Goal: Task Accomplishment & Management: Complete application form

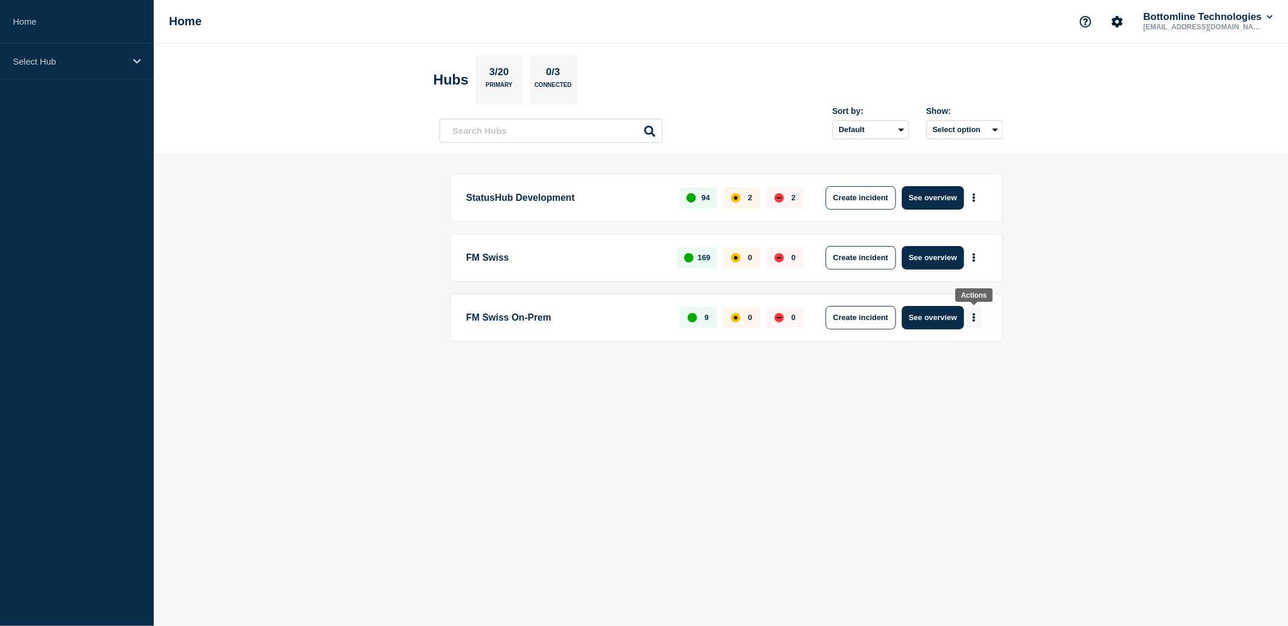
click at [975, 313] on icon "More actions" at bounding box center [974, 317] width 4 height 9
click at [965, 349] on button "Create maintenance" at bounding box center [969, 351] width 79 height 10
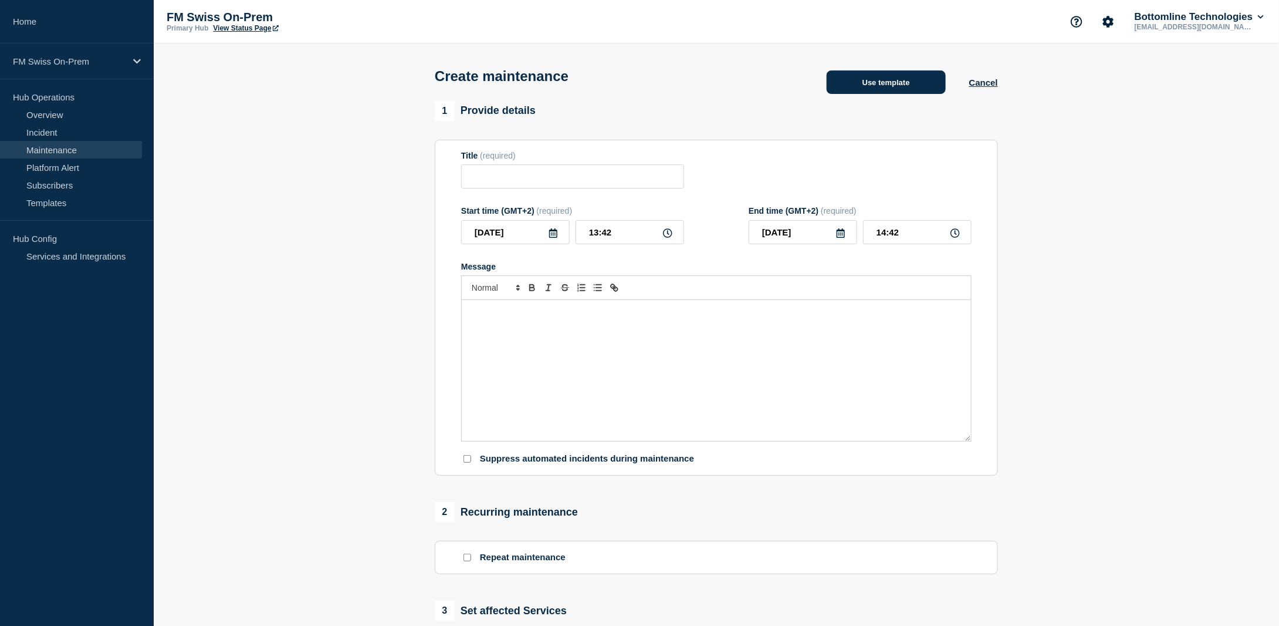
click at [887, 87] on button "Use template" at bounding box center [886, 81] width 119 height 23
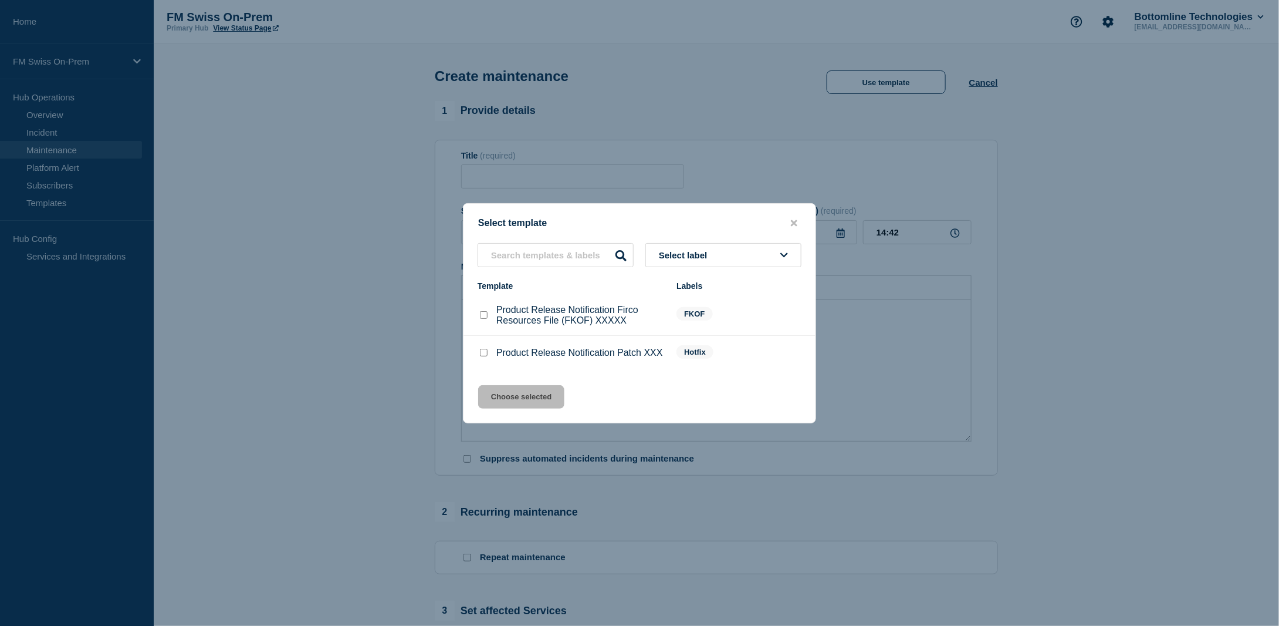
click at [484, 353] on input "Product Release Notification Patch XXX checkbox" at bounding box center [484, 353] width 8 height 8
checkbox input "true"
click at [519, 407] on button "Choose selected" at bounding box center [521, 396] width 86 height 23
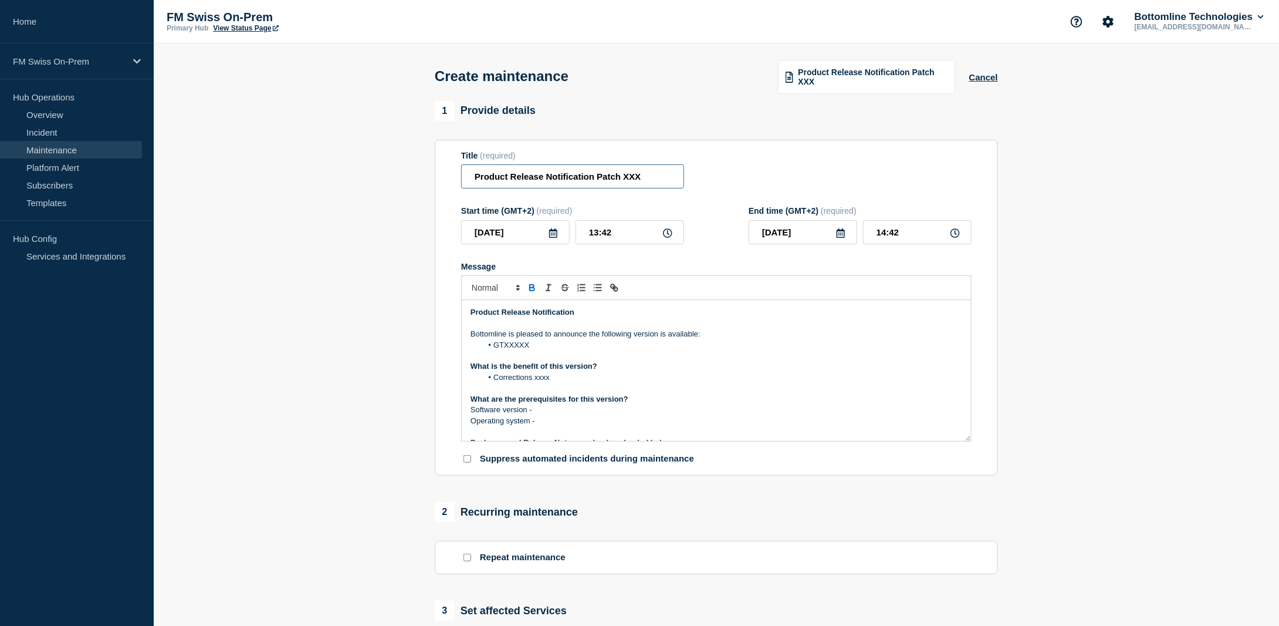
click at [604, 177] on input "Product Release Notification Patch XXX" at bounding box center [572, 176] width 223 height 24
drag, startPoint x: 596, startPoint y: 180, endPoint x: 653, endPoint y: 180, distance: 56.3
click at [653, 180] on input "Product Release Notification Patch XXX" at bounding box center [572, 176] width 223 height 24
paste input "GTFrame Patch 25.0.3"
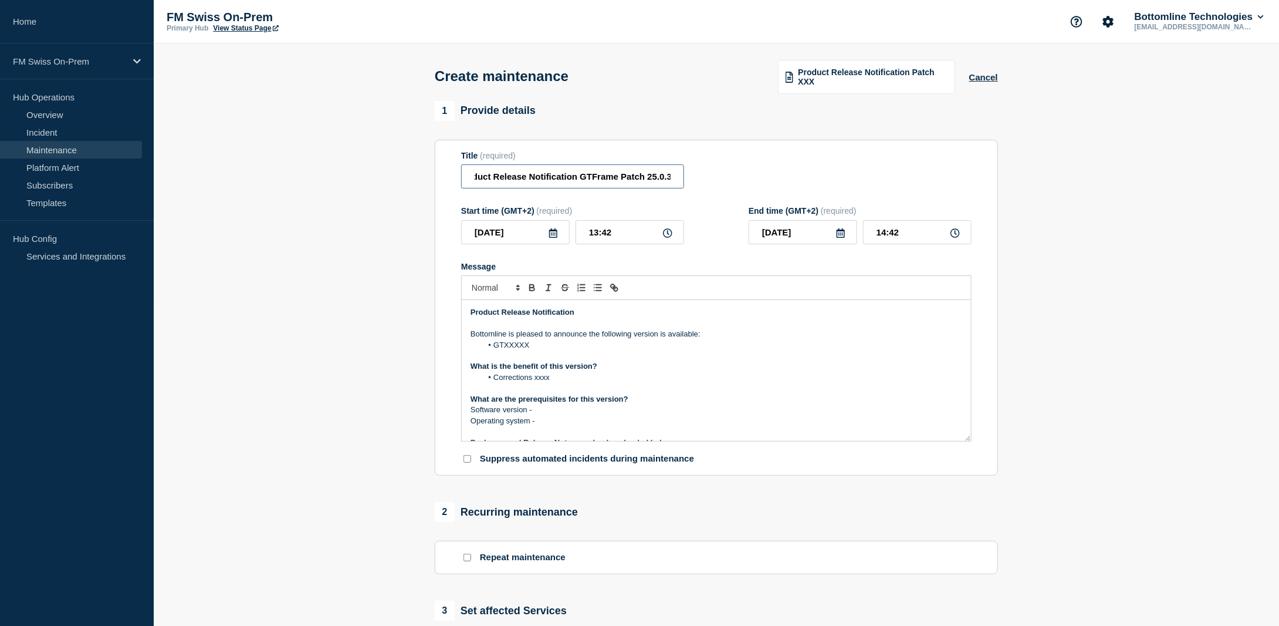
type input "Product Release Notification GTFrame Patch 25.0.3"
drag, startPoint x: 533, startPoint y: 346, endPoint x: 495, endPoint y: 350, distance: 38.4
click at [495, 350] on li "GTXXXXX" at bounding box center [722, 345] width 481 height 11
click at [542, 415] on p "Software version -" at bounding box center [717, 409] width 492 height 11
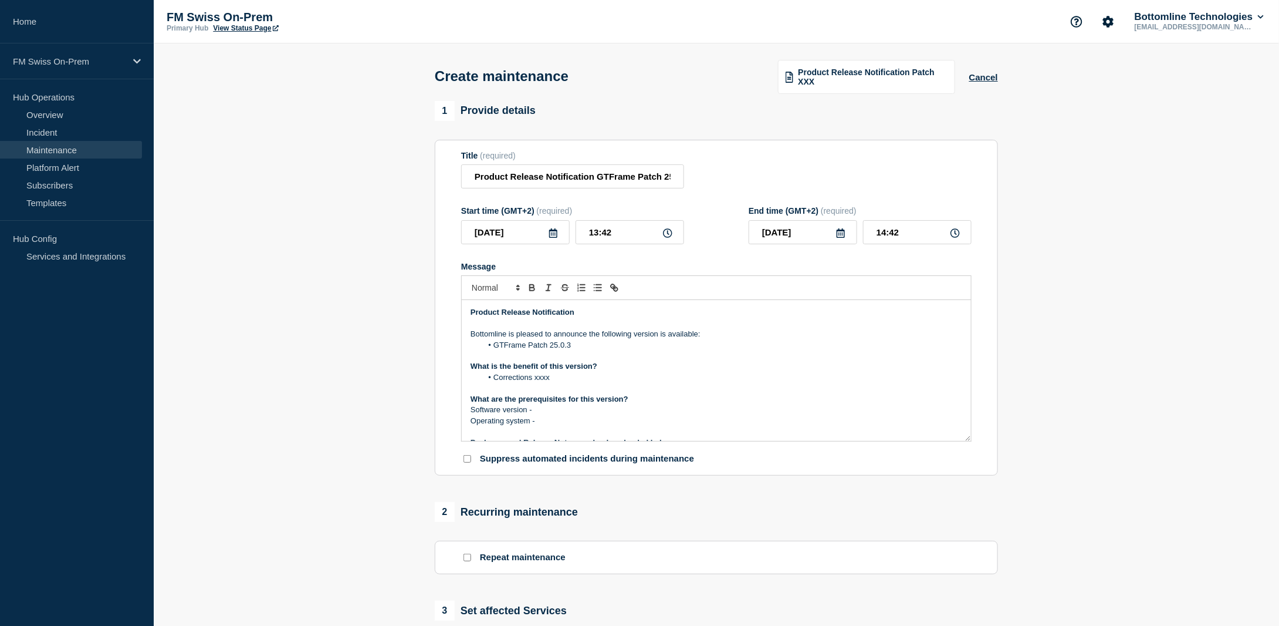
drag, startPoint x: 547, startPoint y: 419, endPoint x: 449, endPoint y: 369, distance: 109.7
click at [449, 369] on section "Title (required) Product Release Notification GTFrame Patch 25.0.3 Start time (…" at bounding box center [716, 308] width 563 height 336
click at [503, 383] on li "GTFrame V21.0.0" at bounding box center [722, 377] width 481 height 11
click at [503, 411] on li "Windows, Linux, SunOS, AIX" at bounding box center [722, 409] width 481 height 11
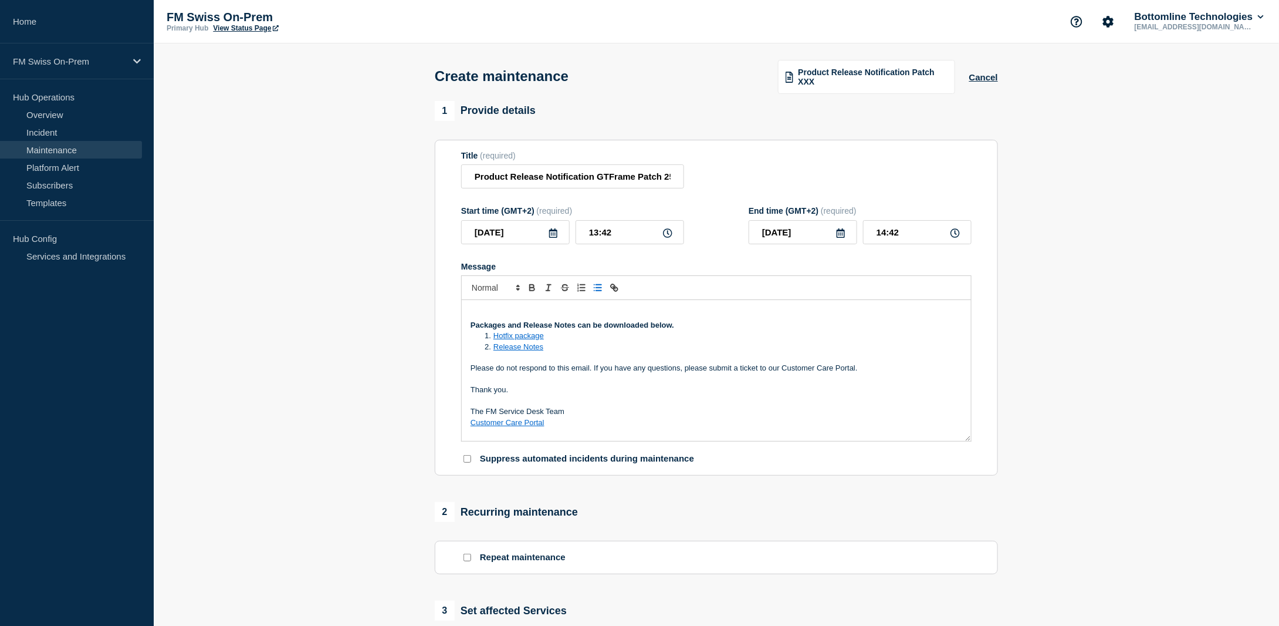
scroll to position [59, 0]
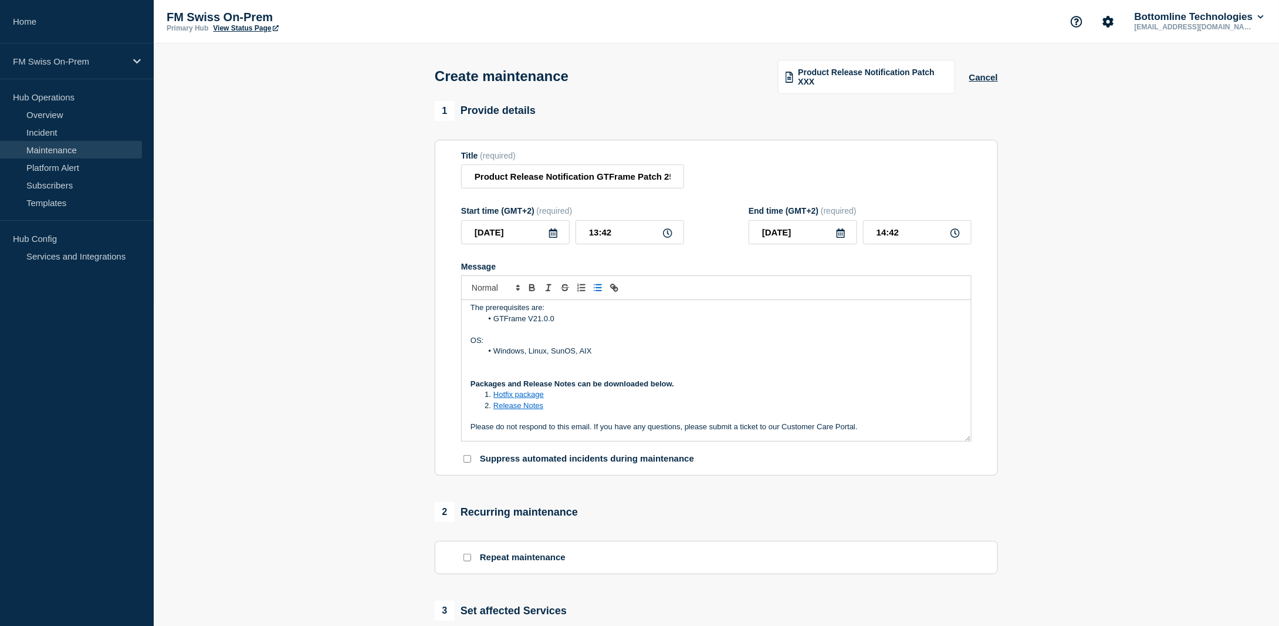
click at [553, 370] on p "Message" at bounding box center [717, 372] width 492 height 11
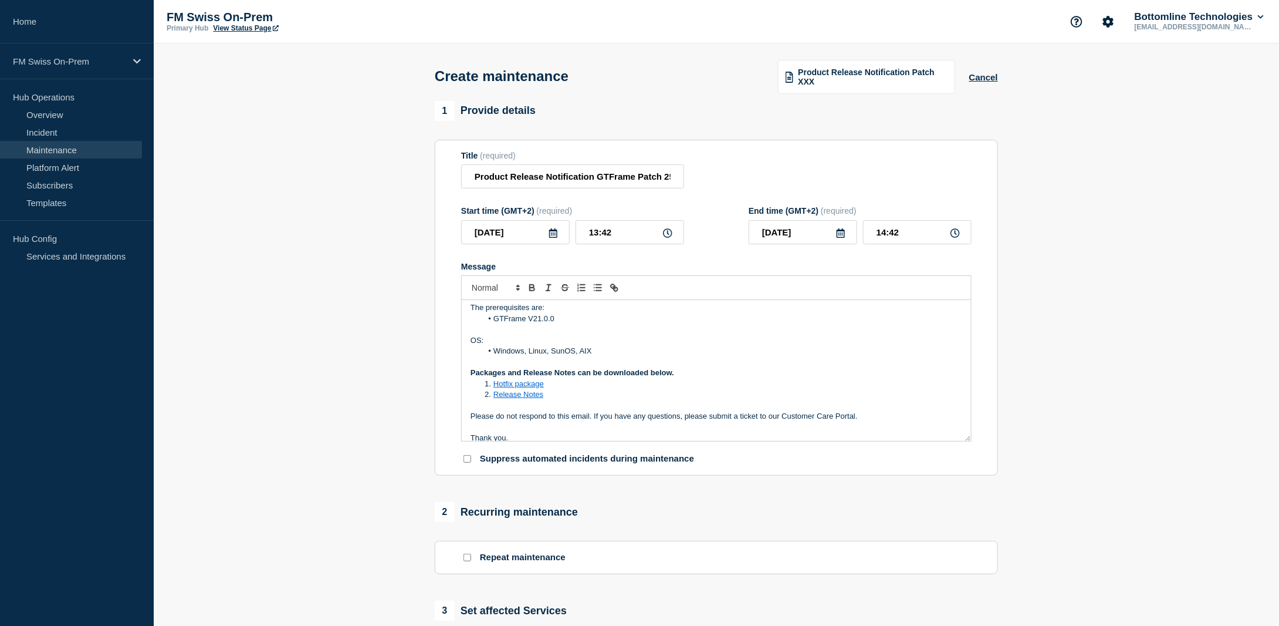
click at [551, 383] on li "Hotfix package" at bounding box center [722, 383] width 481 height 11
click at [553, 386] on li "Hotfix package" at bounding box center [722, 383] width 481 height 11
drag, startPoint x: 553, startPoint y: 386, endPoint x: 493, endPoint y: 389, distance: 59.4
click at [493, 389] on li "Hotfix package" at bounding box center [722, 383] width 481 height 11
click at [548, 394] on li "Release Notes" at bounding box center [722, 394] width 481 height 11
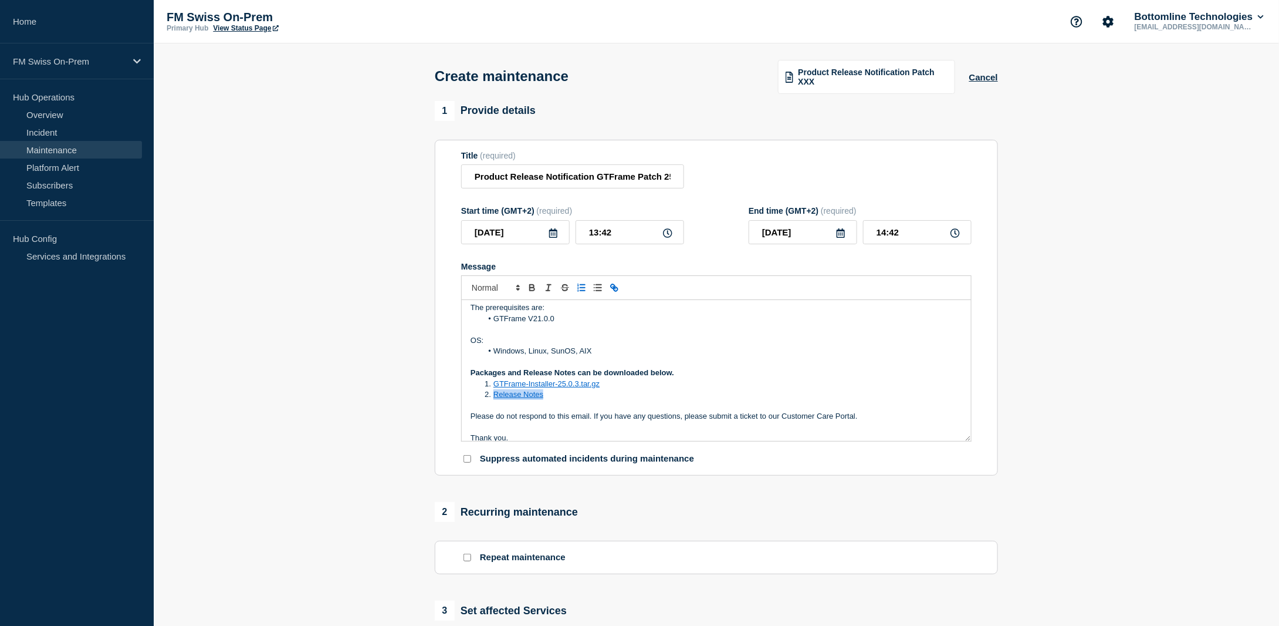
drag, startPoint x: 549, startPoint y: 394, endPoint x: 494, endPoint y: 397, distance: 54.6
click at [494, 397] on li "Release Notes" at bounding box center [722, 394] width 481 height 11
click at [529, 427] on li "Message" at bounding box center [722, 426] width 481 height 11
drag, startPoint x: 590, startPoint y: 424, endPoint x: 493, endPoint y: 431, distance: 97.0
click at [493, 431] on li "RLN-GTFrame-25.0.3.pdf" at bounding box center [722, 426] width 481 height 11
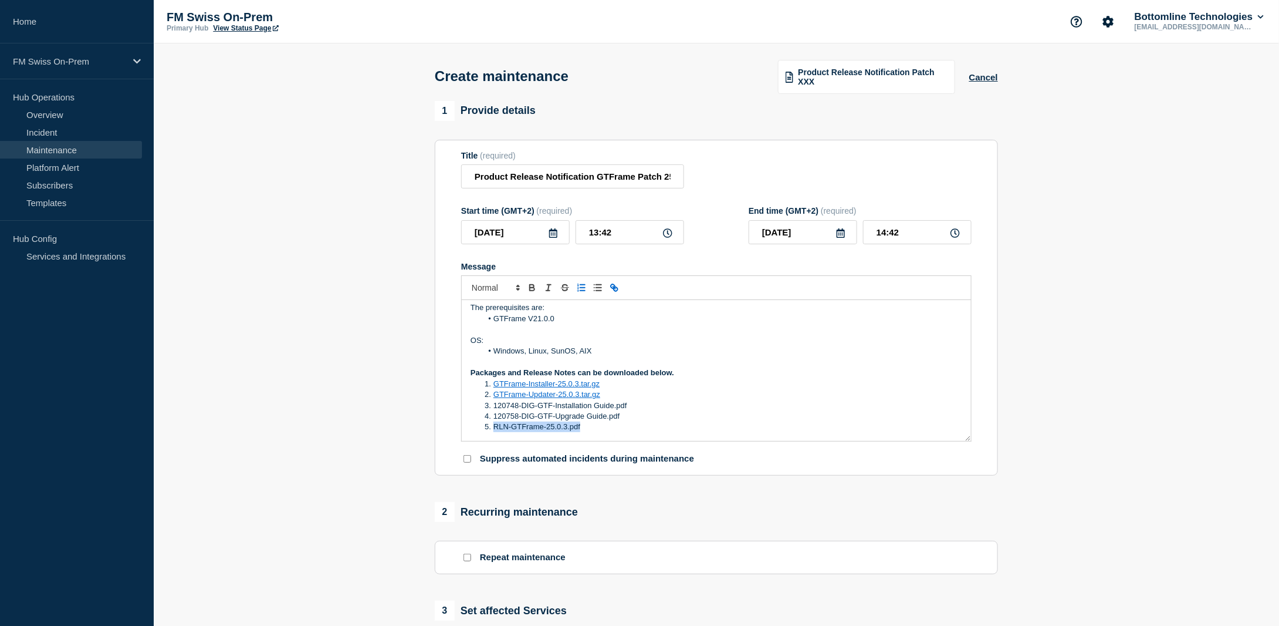
click at [615, 287] on icon "Toggle link" at bounding box center [614, 287] width 11 height 11
paste input "https://bottomline.thruinc.net/Publishing/Link.aspx?LinkID=3R9ZFNNNW051A"
click at [613, 450] on link at bounding box center [606, 448] width 27 height 9
click at [622, 395] on li "GTFrame-Updater-25.0.3.tar.gz" at bounding box center [722, 394] width 481 height 11
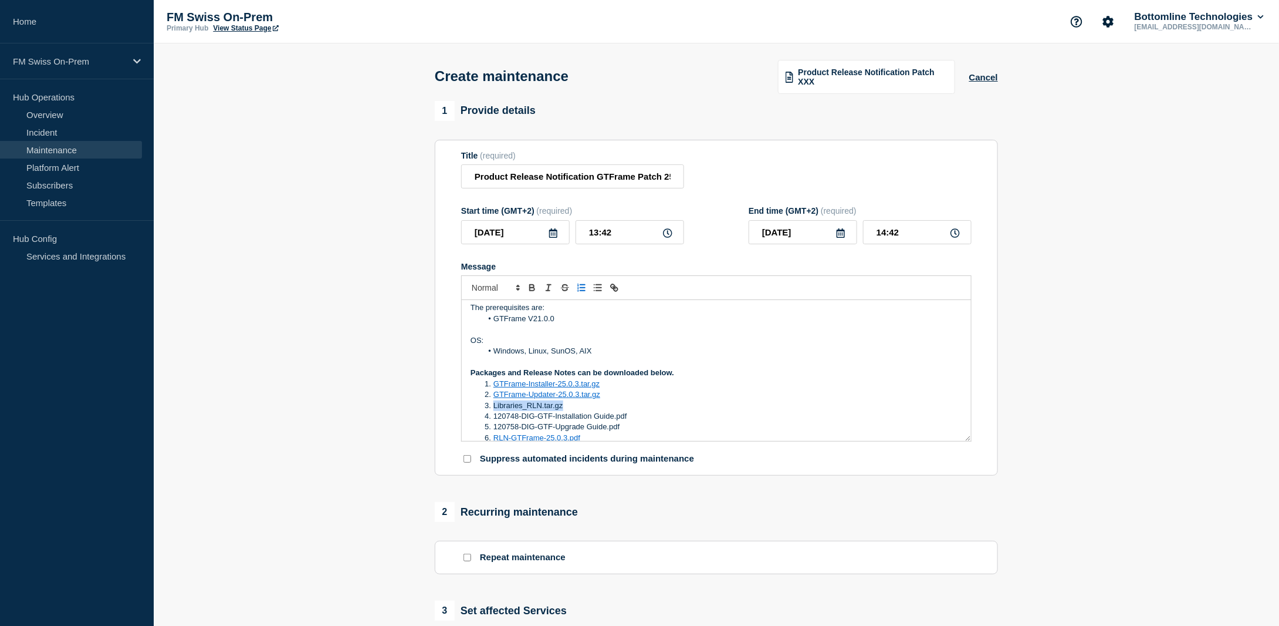
drag, startPoint x: 569, startPoint y: 406, endPoint x: 493, endPoint y: 410, distance: 75.8
click at [493, 410] on li "Libraries_RLN.tar.gz" at bounding box center [722, 405] width 481 height 11
click at [615, 286] on icon "Toggle link" at bounding box center [614, 287] width 11 height 11
paste input "https://bottomline.thruinc.net/Publishing/Link.aspx?LinkID=1YBL7BLPM2TKC"
click at [599, 427] on link at bounding box center [597, 426] width 27 height 9
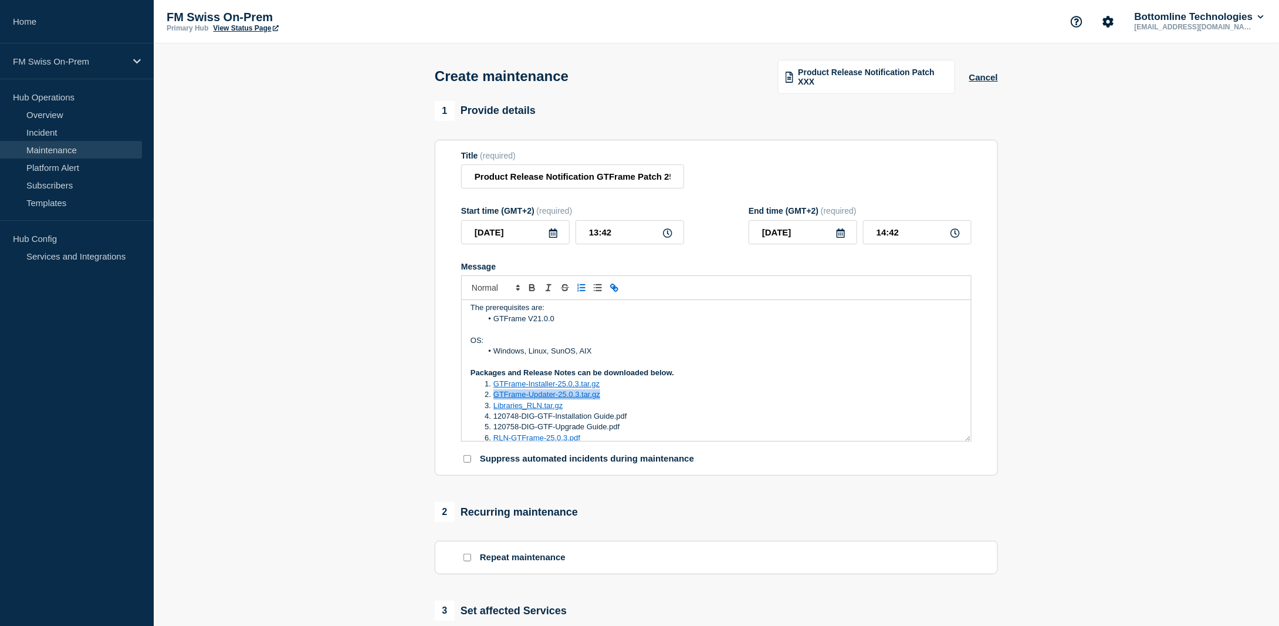
drag, startPoint x: 606, startPoint y: 397, endPoint x: 494, endPoint y: 396, distance: 111.5
click at [494, 396] on li "GTFrame-Updater-25.0.3.tar.gz" at bounding box center [722, 394] width 481 height 11
click at [614, 289] on icon "Toggle link" at bounding box center [616, 289] width 4 height 4
paste input "https://bottomline.thruinc.net/Publishing/Link.aspx?LinkID=1G9SJTJNIVIEA"
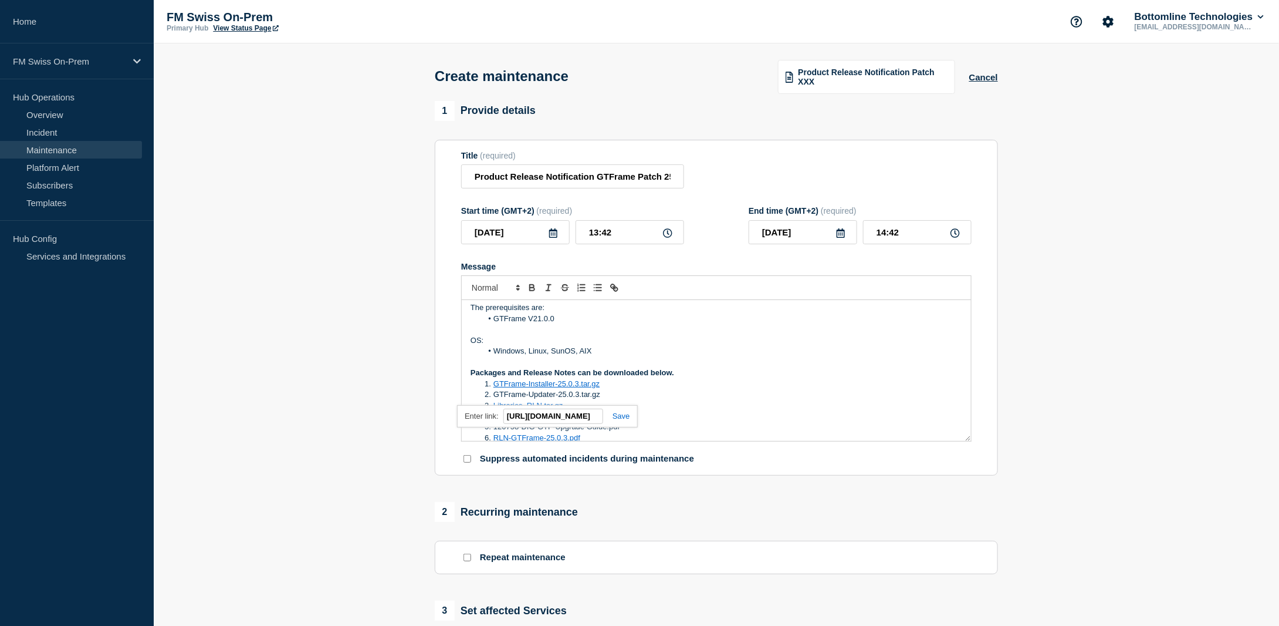
click at [616, 418] on link at bounding box center [616, 415] width 27 height 9
click at [607, 384] on li "GTFrame-Installer-25.0.3.tar.gz" at bounding box center [722, 383] width 481 height 11
drag, startPoint x: 606, startPoint y: 384, endPoint x: 493, endPoint y: 387, distance: 112.7
click at [493, 387] on li "GTFrame-Installer-25.0.3.tar.gz" at bounding box center [722, 383] width 481 height 11
click at [613, 285] on icon "Toggle link" at bounding box center [614, 287] width 11 height 11
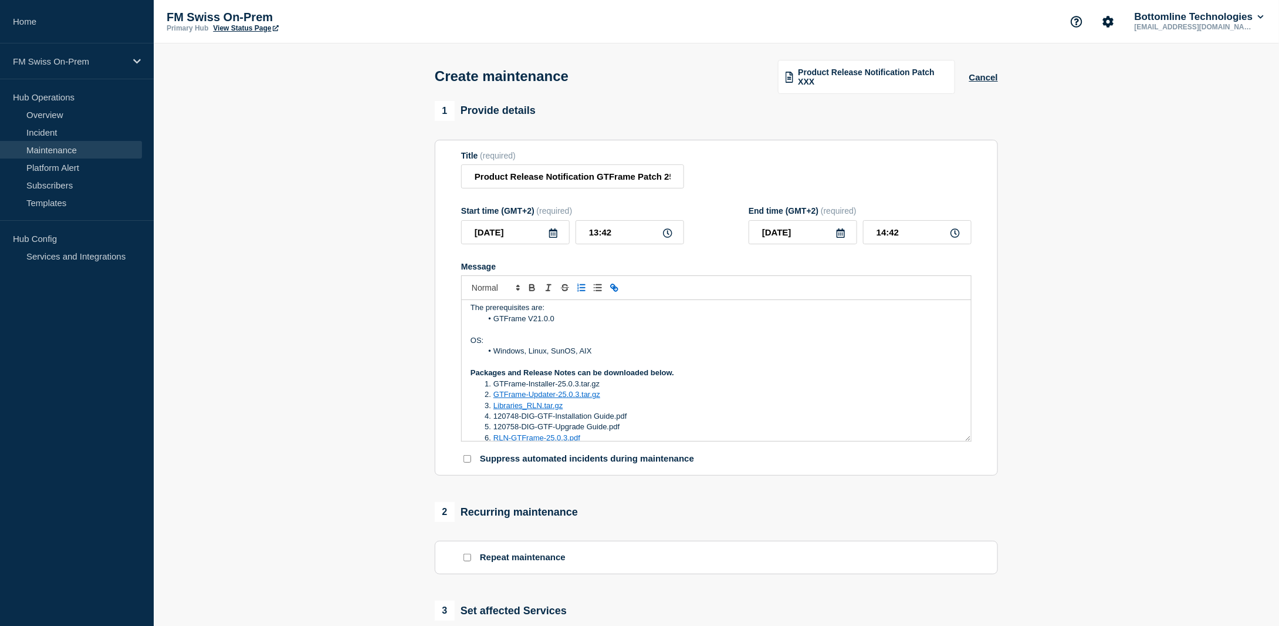
click at [615, 289] on icon "Toggle link" at bounding box center [614, 287] width 11 height 11
paste input "https://bottomline.thruinc.net/Publishing/Link.aspx?LinkID=1UWJ9CUGTOLTD"
click at [621, 404] on link at bounding box center [616, 405] width 27 height 9
click at [653, 383] on li "GTFrame-Installer-25.0.3.tar.gz" at bounding box center [722, 383] width 481 height 11
drag, startPoint x: 627, startPoint y: 427, endPoint x: 495, endPoint y: 431, distance: 131.5
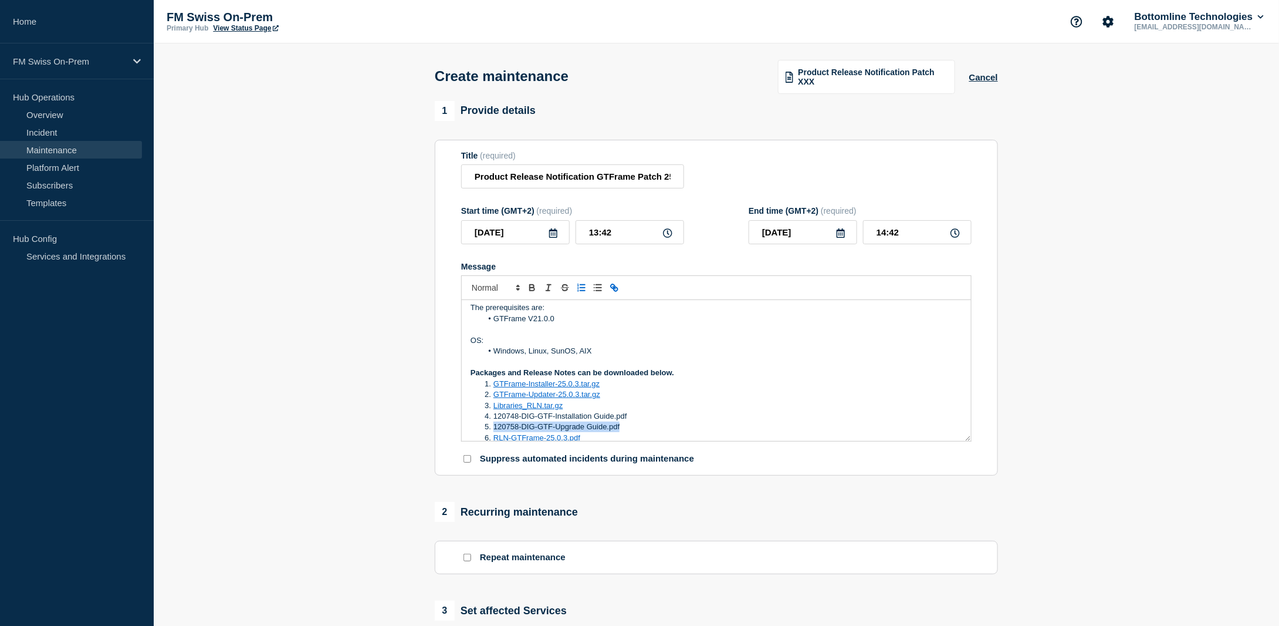
click at [495, 431] on li "120758-DIG-GTF-Upgrade Guide.pdf" at bounding box center [722, 426] width 481 height 11
click at [615, 289] on icon "Toggle link" at bounding box center [614, 287] width 11 height 11
paste input "https://bottomline.thruinc.net/Publishing/Link.aspx?LinkID=03YXYQFZC6T3W"
click at [634, 451] on link at bounding box center [626, 448] width 27 height 9
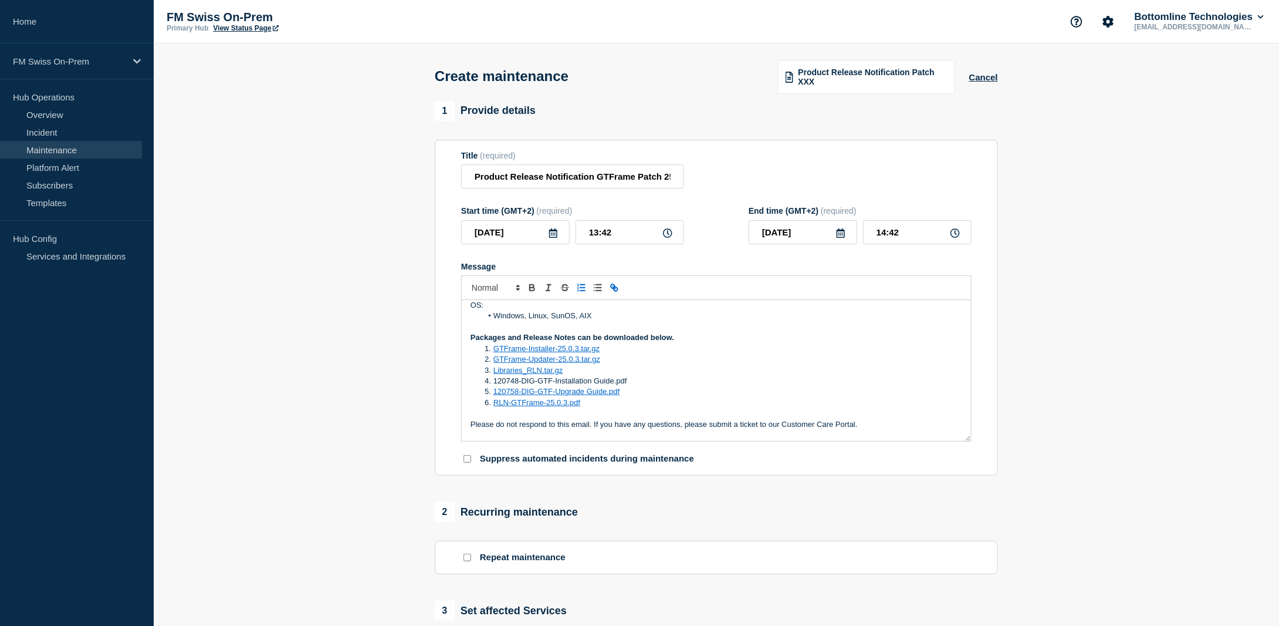
scroll to position [117, 0]
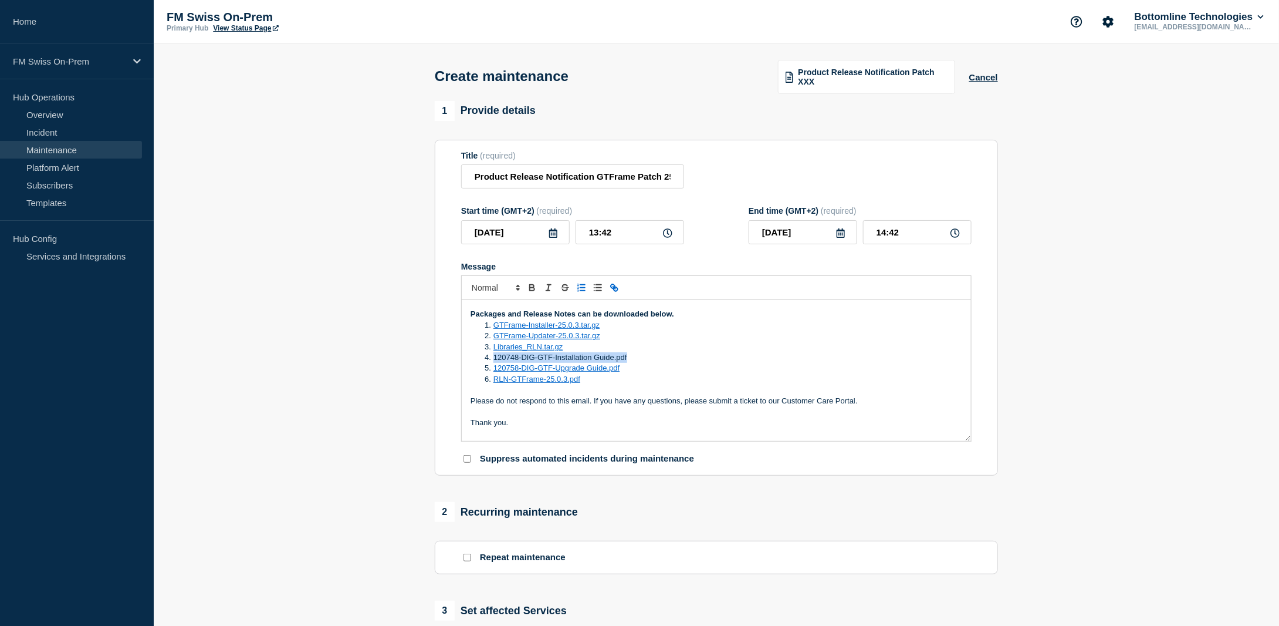
drag, startPoint x: 633, startPoint y: 357, endPoint x: 495, endPoint y: 363, distance: 138.6
click at [495, 363] on li "120748-DIG-GTF-Installation Guide.pdf" at bounding box center [722, 357] width 481 height 11
click at [616, 288] on icon "Toggle link" at bounding box center [614, 287] width 11 height 11
paste input "https://bottomline.thruinc.net/Publishing/Link.aspx?LinkID=1VED1GWUYUECE"
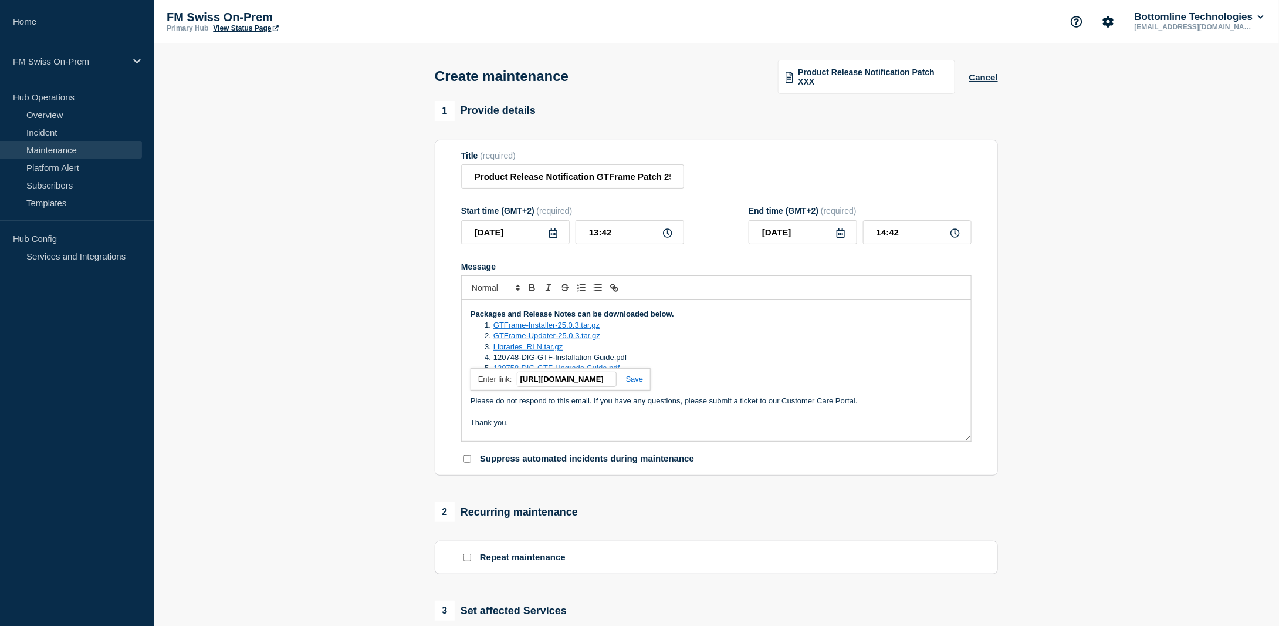
type input "https://bottomline.thruinc.net/Publishing/Link.aspx?LinkID=1VED1GWUYUECE"
click at [634, 380] on link at bounding box center [630, 378] width 27 height 9
click at [672, 349] on li "Libraries_RLN.tar.gz" at bounding box center [722, 347] width 481 height 11
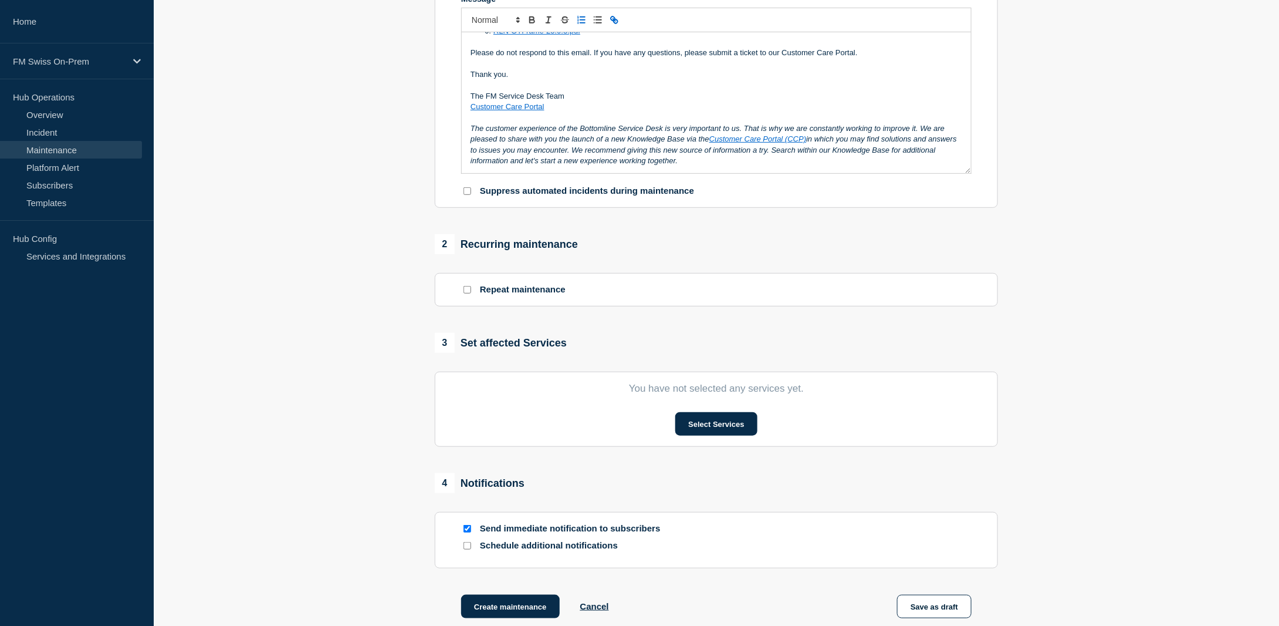
scroll to position [293, 0]
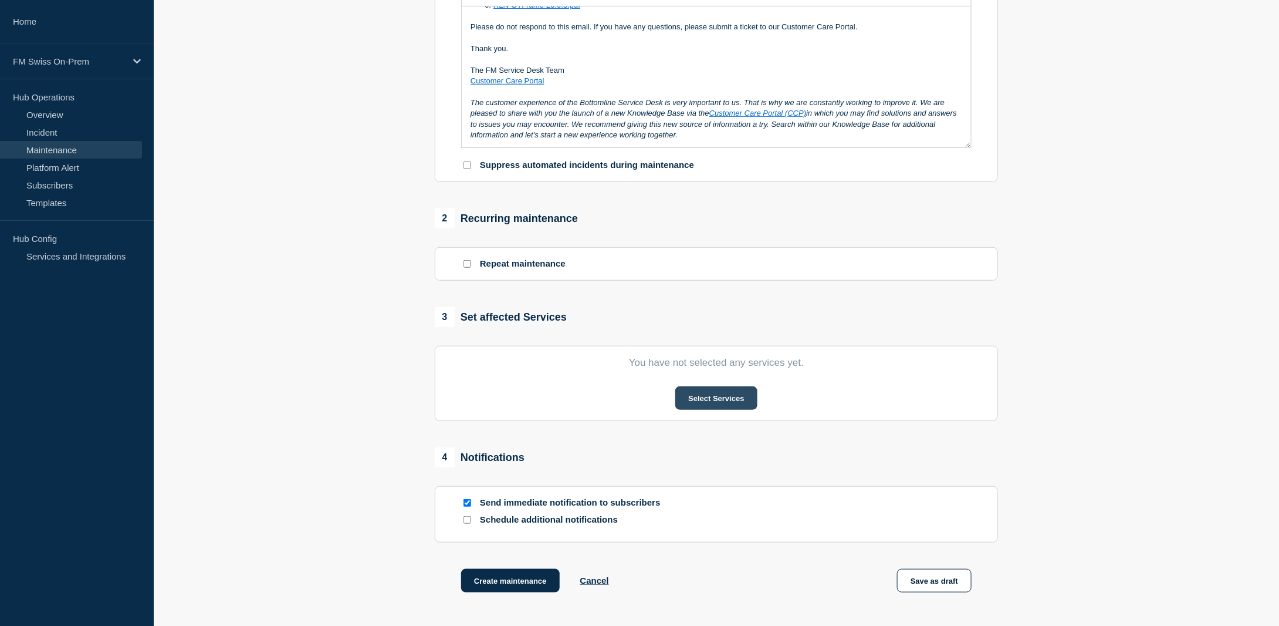
click at [733, 399] on button "Select Services" at bounding box center [716, 397] width 82 height 23
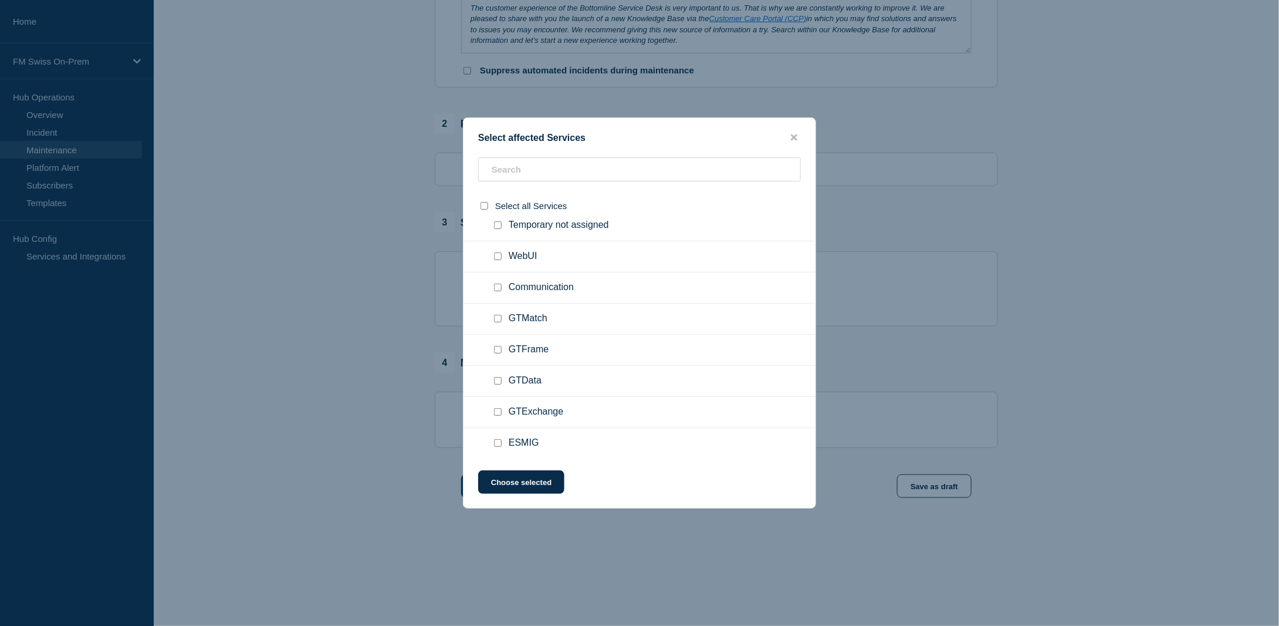
scroll to position [396, 0]
click at [498, 347] on input "GTFrame checkbox" at bounding box center [498, 350] width 8 height 8
checkbox input "true"
click at [532, 483] on button "Choose selected" at bounding box center [521, 481] width 86 height 23
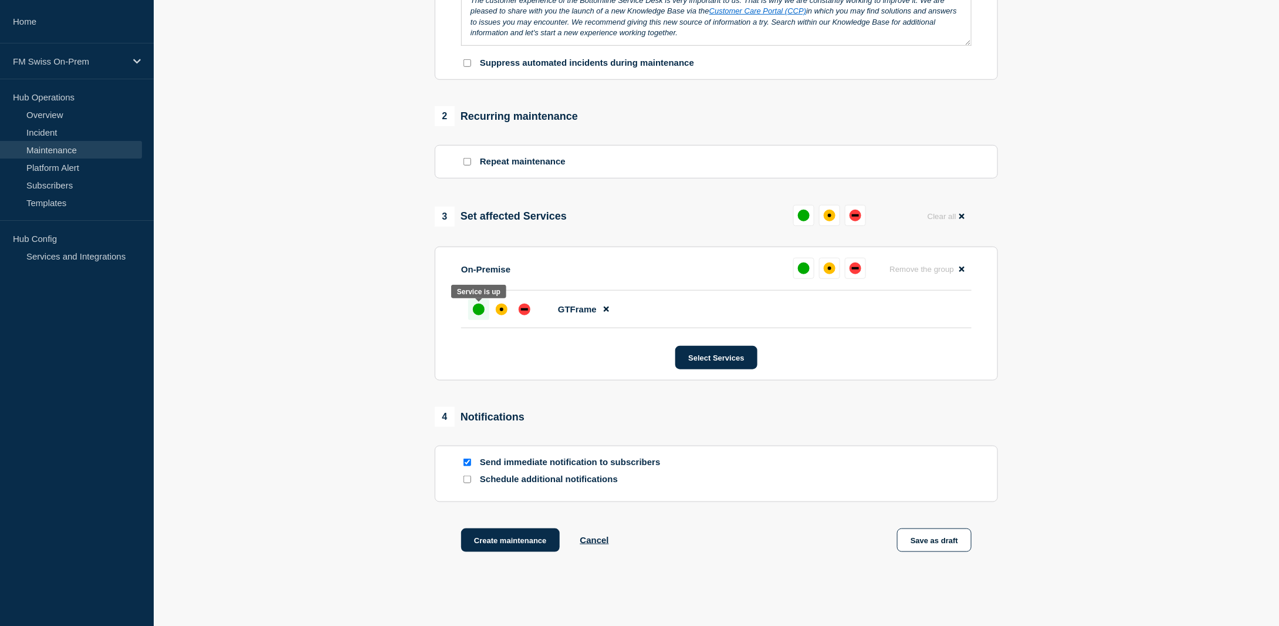
click at [477, 310] on div "up" at bounding box center [479, 309] width 12 height 12
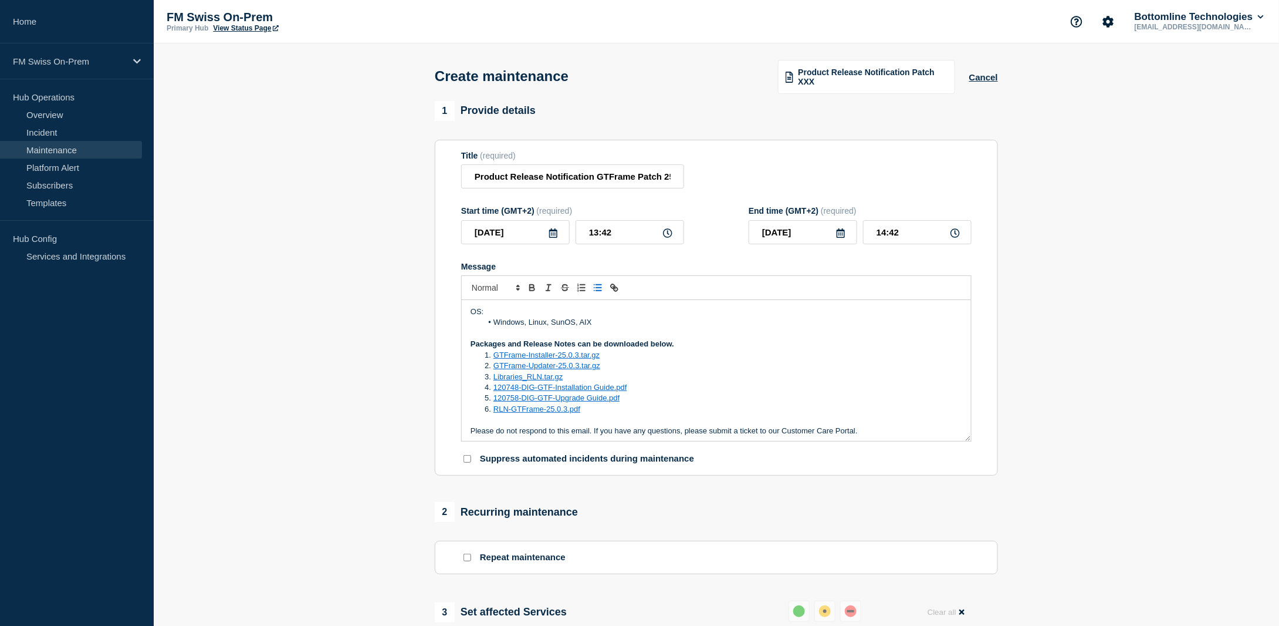
scroll to position [0, 0]
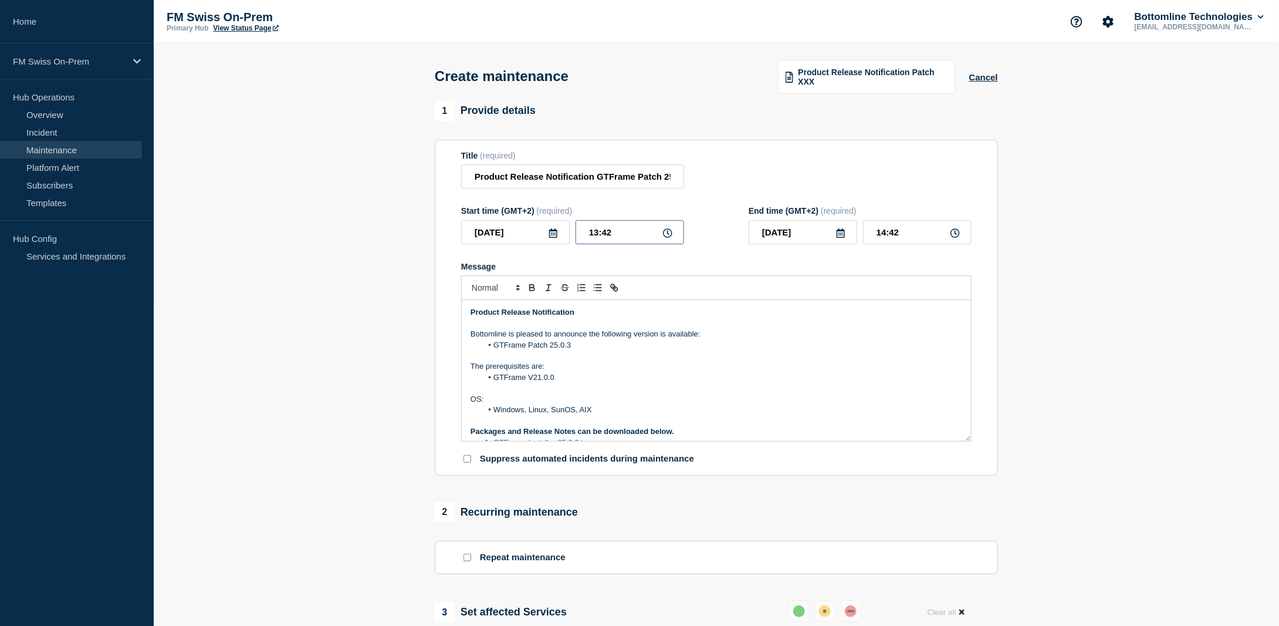
click at [628, 235] on input "13:42" at bounding box center [630, 232] width 109 height 24
type input "13:48"
click at [910, 235] on input "14:48" at bounding box center [917, 232] width 109 height 24
click at [886, 233] on input "14:50" at bounding box center [917, 232] width 109 height 24
type input "13:50"
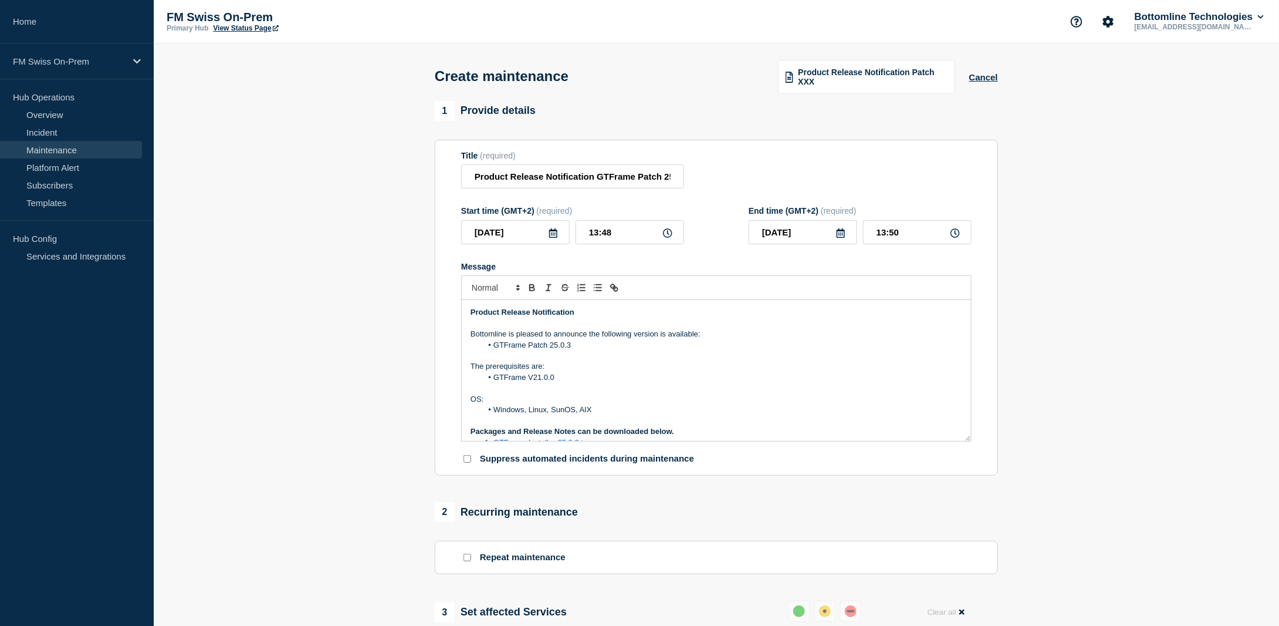
click at [1071, 271] on section "1 Provide details Title (required) Product Release Notification GTFrame Patch 2…" at bounding box center [716, 539] width 1125 height 876
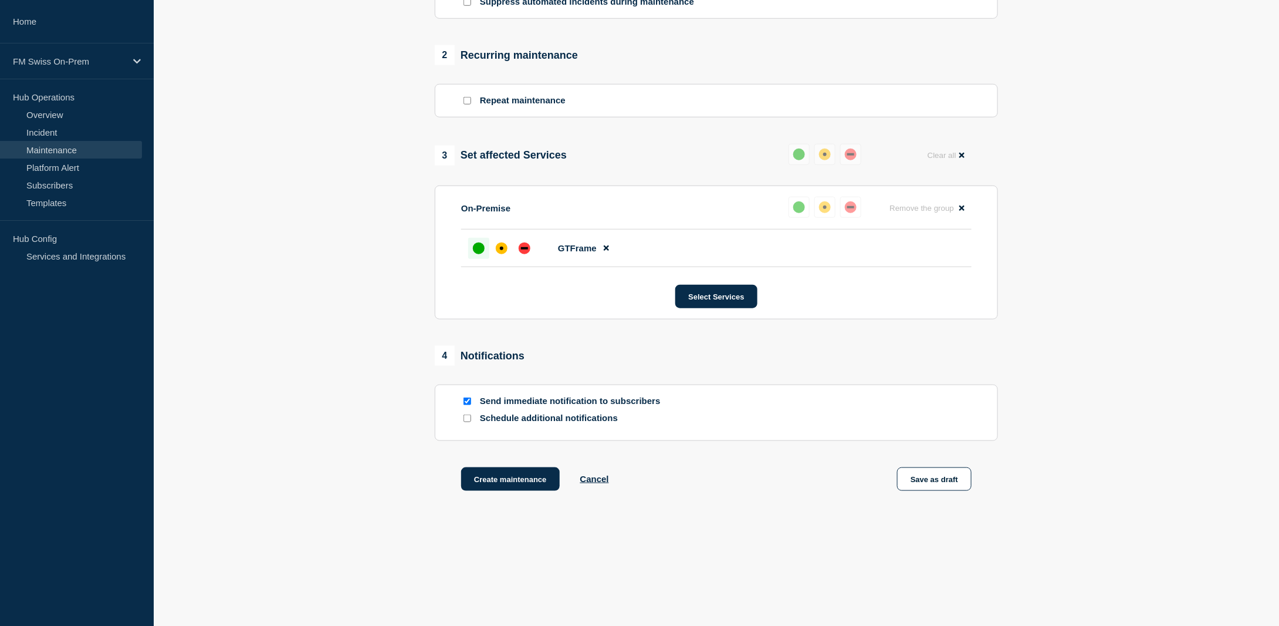
scroll to position [458, 0]
click at [505, 478] on button "Create maintenance" at bounding box center [510, 478] width 99 height 23
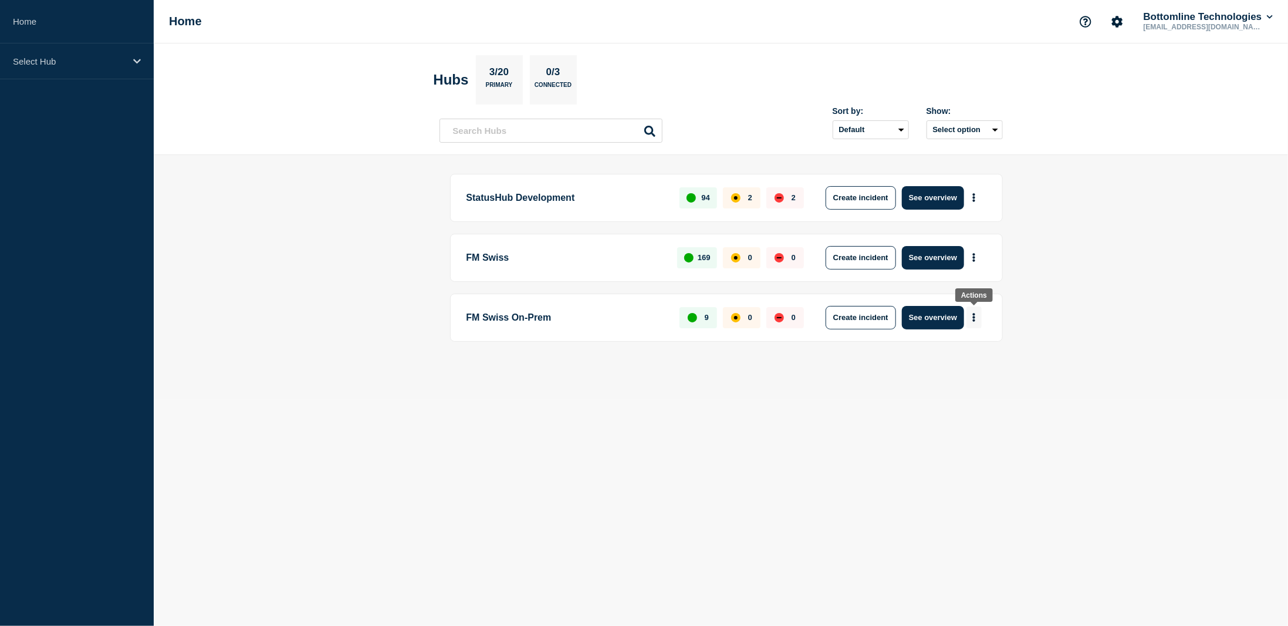
click at [976, 315] on button "More actions" at bounding box center [973, 317] width 15 height 22
click at [965, 350] on button "Create maintenance" at bounding box center [969, 351] width 79 height 10
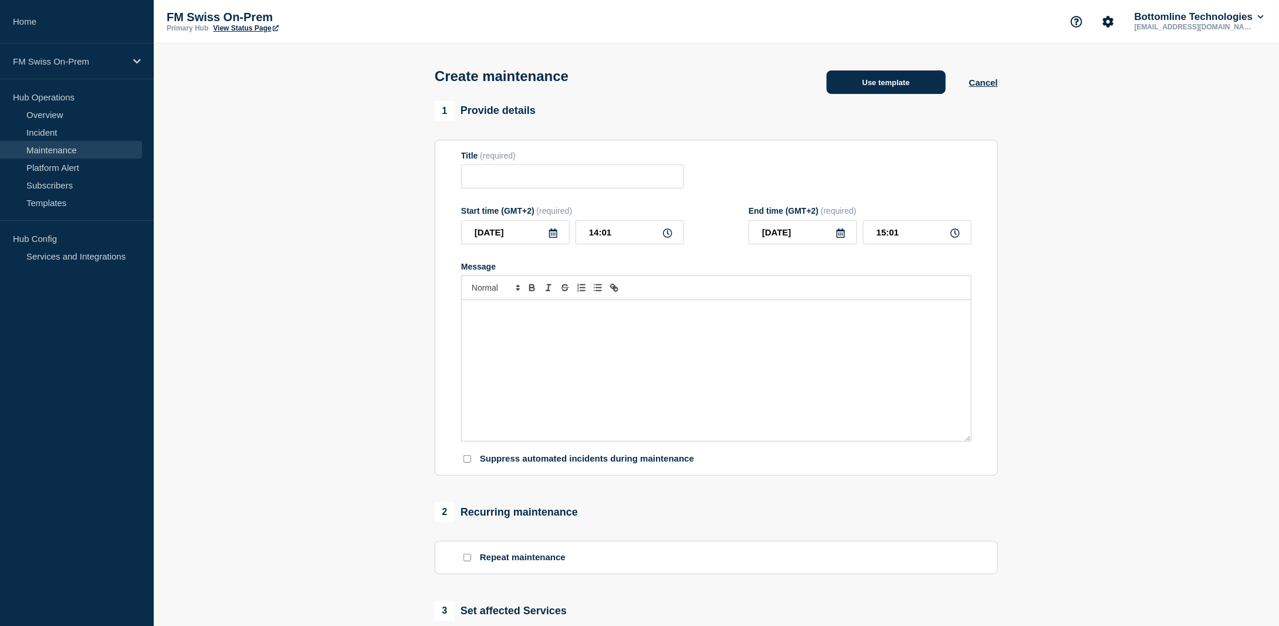
click at [897, 85] on button "Use template" at bounding box center [886, 81] width 119 height 23
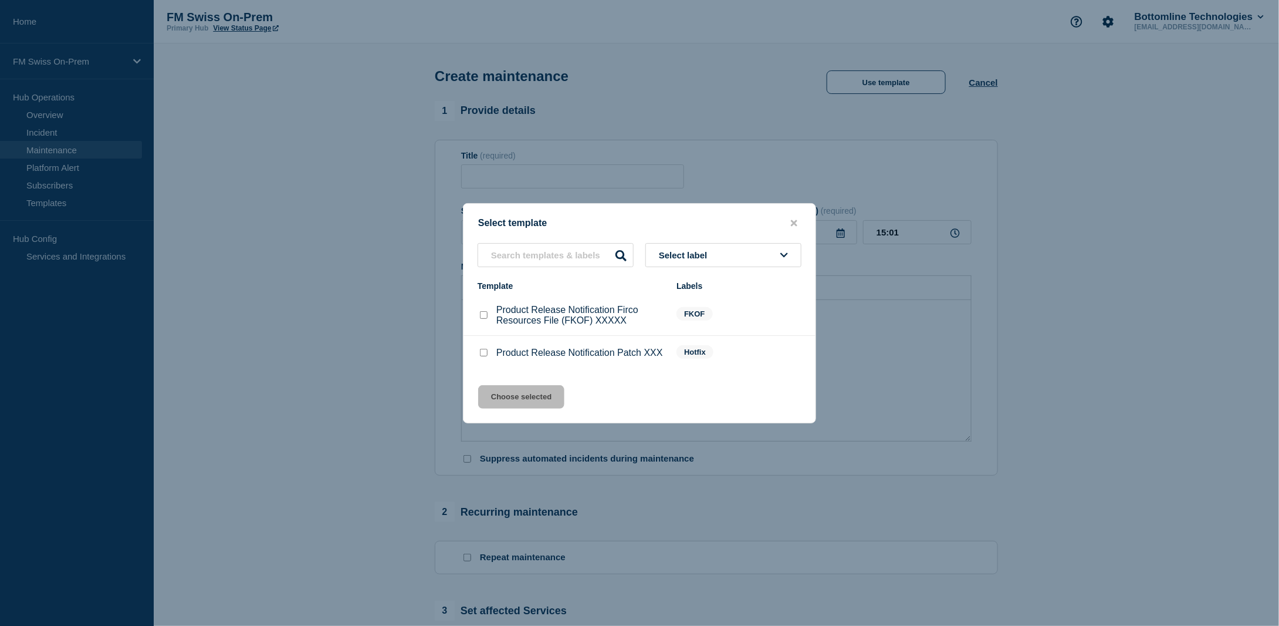
click at [482, 314] on input "Product Release Notification Firco Resources File (FKOF) XXXXX checkbox" at bounding box center [484, 315] width 8 height 8
checkbox input "true"
click at [534, 398] on button "Choose selected" at bounding box center [521, 396] width 86 height 23
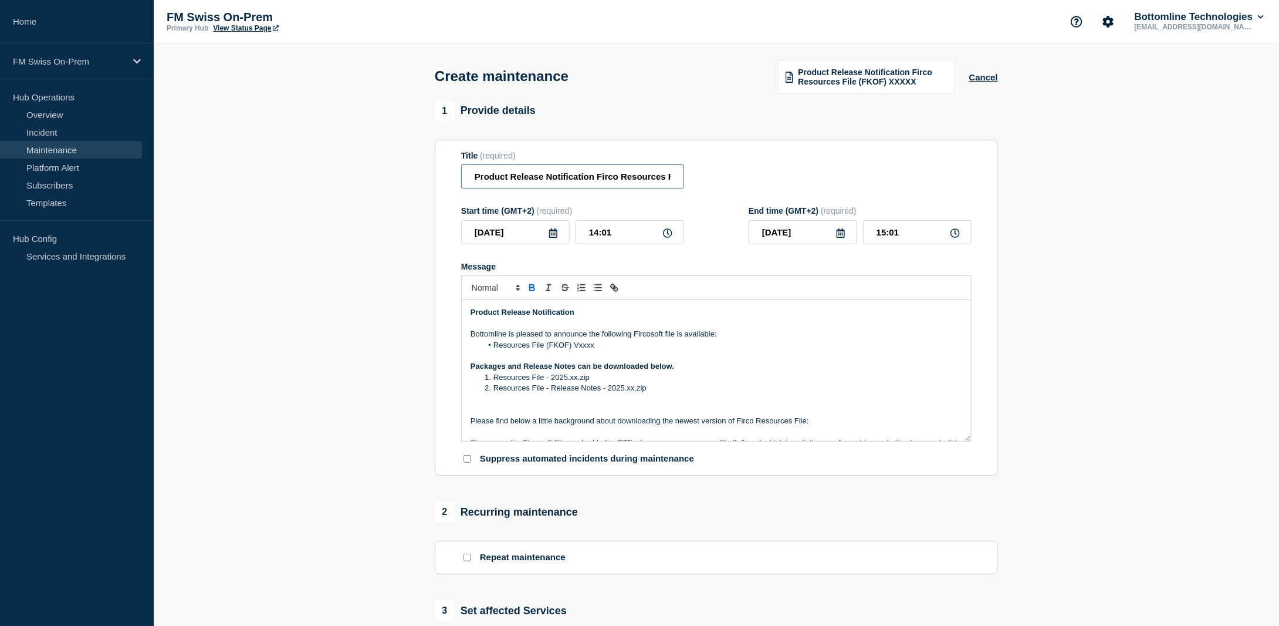
click at [654, 179] on input "Product Release Notification Firco Resources File (FKOF) XXXXX" at bounding box center [572, 176] width 223 height 24
drag, startPoint x: 654, startPoint y: 179, endPoint x: 748, endPoint y: 181, distance: 93.3
click at [748, 181] on div "Title (required) Product Release Notification Firco Resources File (FKOF) XXXXX" at bounding box center [716, 170] width 511 height 38
click at [670, 174] on input "Product Release Notification Firco Resources File (FKOF) XXXXX" at bounding box center [572, 176] width 223 height 24
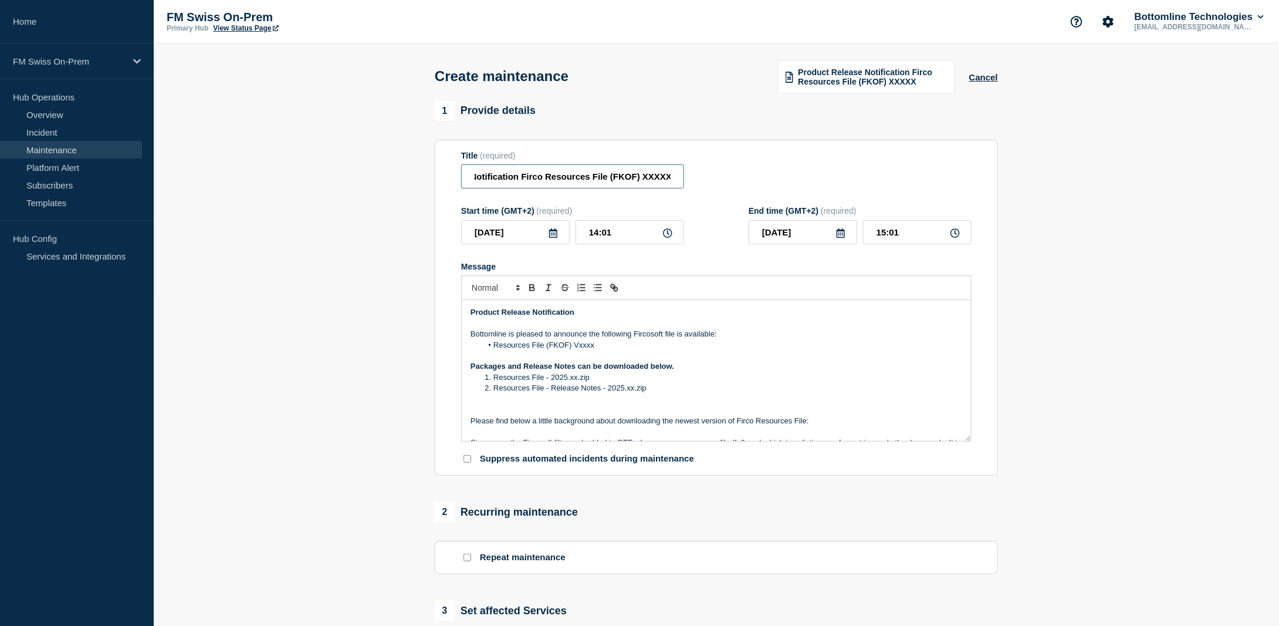
click at [673, 175] on input "Product Release Notification Firco Resources File (FKOF) XXXXX" at bounding box center [572, 176] width 223 height 24
click at [668, 180] on input "Product Release Notification Firco Resources File (FKOF) XXXXX" at bounding box center [572, 176] width 223 height 24
click at [667, 181] on input "Product Release Notification Firco Resources File (FKOF) XXXXX" at bounding box center [572, 176] width 223 height 24
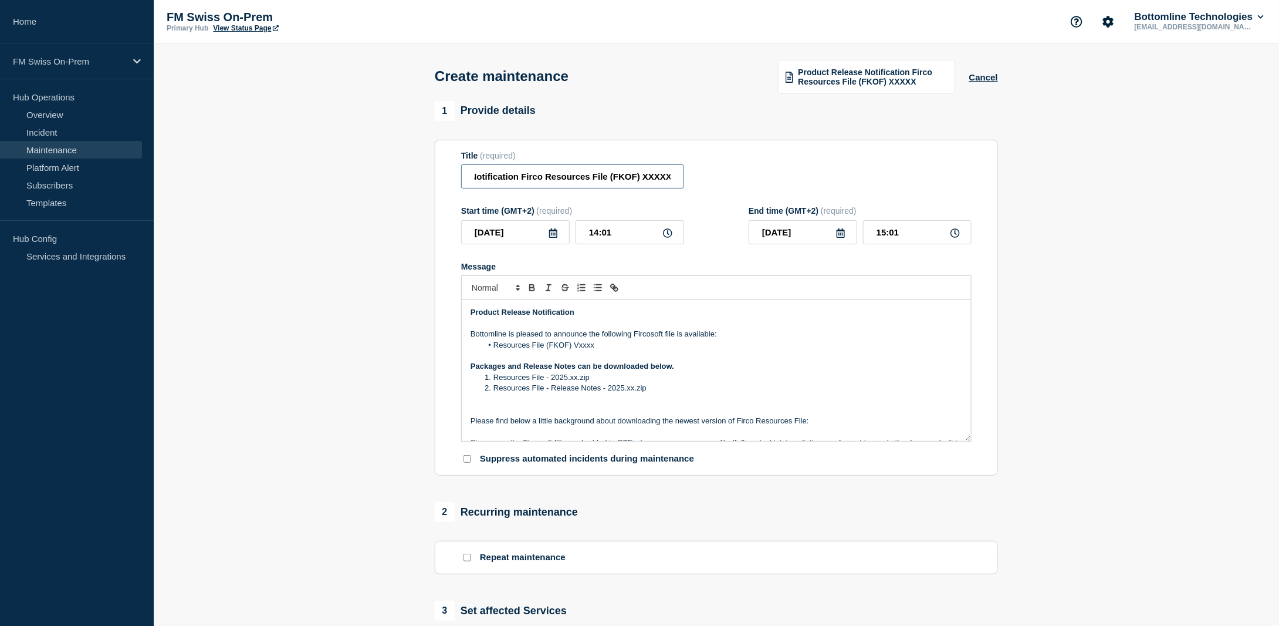
click at [668, 181] on input "Product Release Notification Firco Resources File (FKOF) XXXXX" at bounding box center [572, 176] width 223 height 24
click at [671, 179] on input "Product Release Notification Firco Resources File (FKOF) XXXXX" at bounding box center [572, 176] width 223 height 24
click at [656, 180] on input "Product Release Notification Firco Resources File (FKOF) XXXXX" at bounding box center [572, 176] width 223 height 24
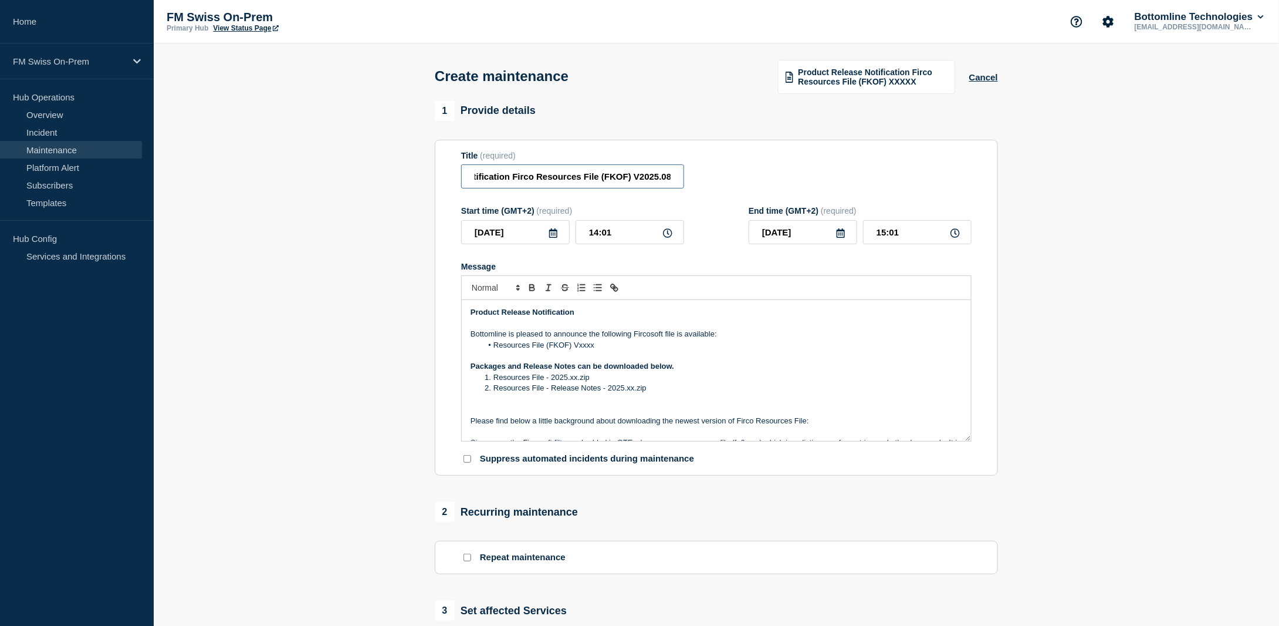
type input "Product Release Notification Firco Resources File (FKOF) V2025.08"
click at [600, 345] on li "Resources File (FKOF) Vxxxx" at bounding box center [722, 345] width 481 height 11
click at [573, 377] on li "Resources File - 2025.xx.zip" at bounding box center [722, 377] width 481 height 11
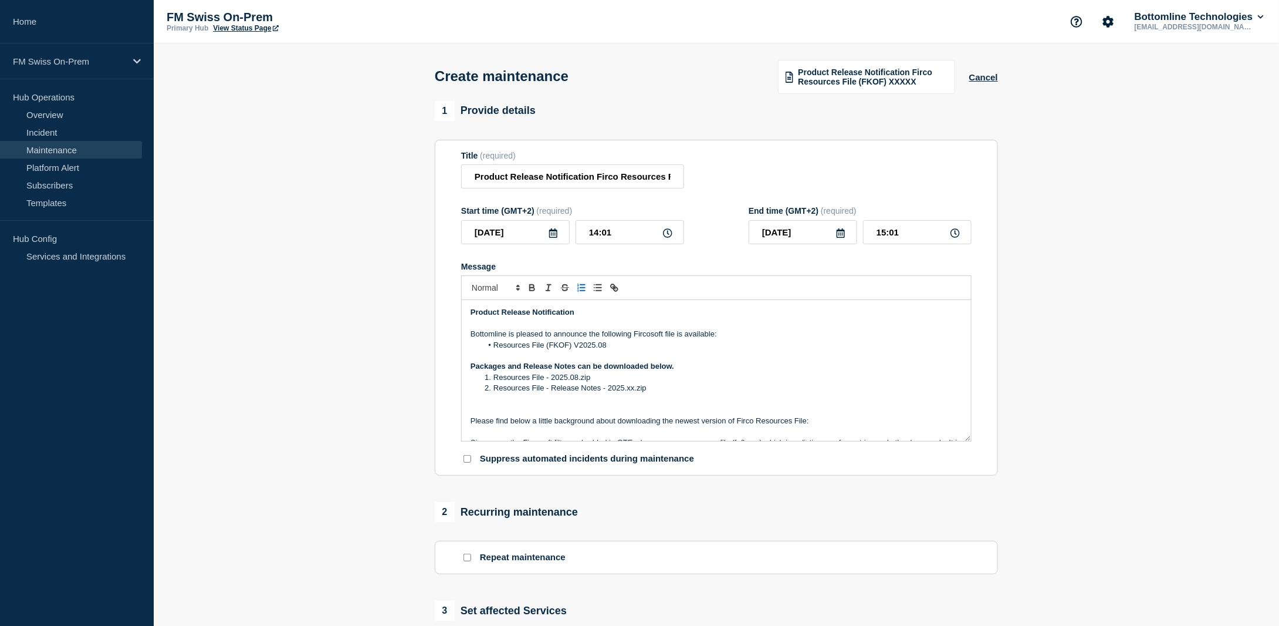
click at [631, 393] on li "Resources File - Release Notes - 2025.xx.zip" at bounding box center [722, 388] width 481 height 11
click at [600, 383] on li "Resources File - 2025.08.zip" at bounding box center [722, 377] width 481 height 11
drag, startPoint x: 594, startPoint y: 378, endPoint x: 494, endPoint y: 381, distance: 99.8
click at [494, 381] on li "Resources File - 2025.08.zip" at bounding box center [722, 377] width 481 height 11
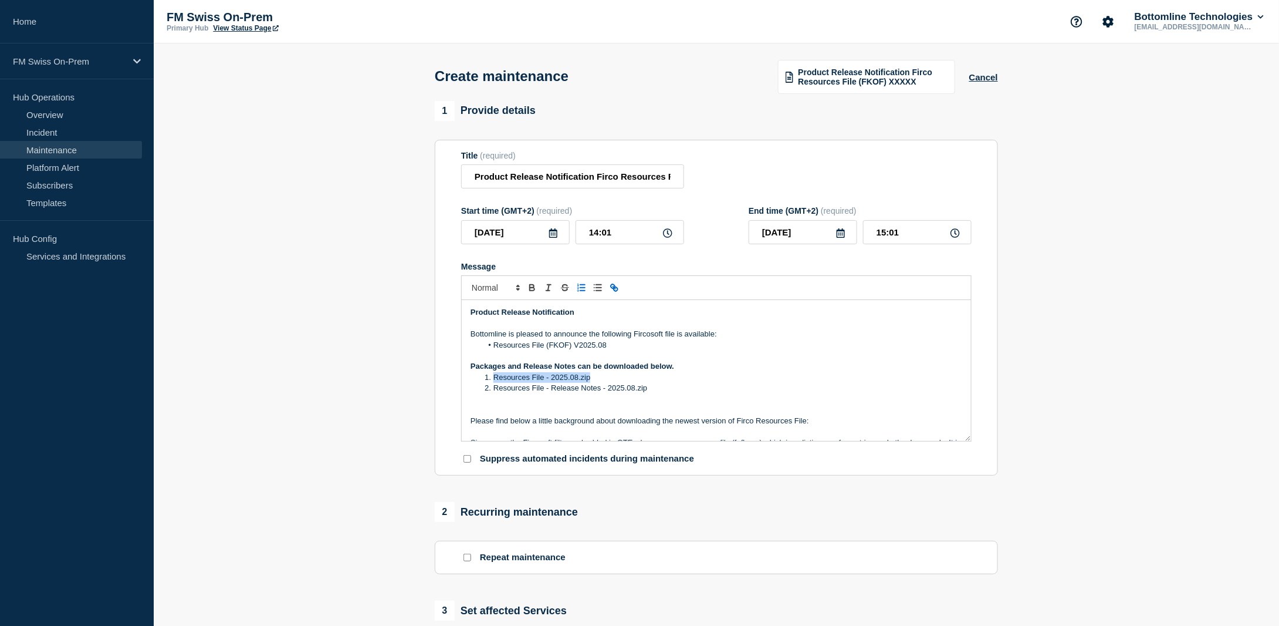
click at [616, 285] on icon "Toggle link" at bounding box center [614, 287] width 11 height 11
paste input "[URL][DOMAIN_NAME]"
click at [616, 397] on link at bounding box center [612, 398] width 27 height 9
click at [648, 390] on li "Resources File - Release Notes - 2025.08.zip" at bounding box center [722, 388] width 481 height 11
drag, startPoint x: 653, startPoint y: 390, endPoint x: 498, endPoint y: 391, distance: 155.5
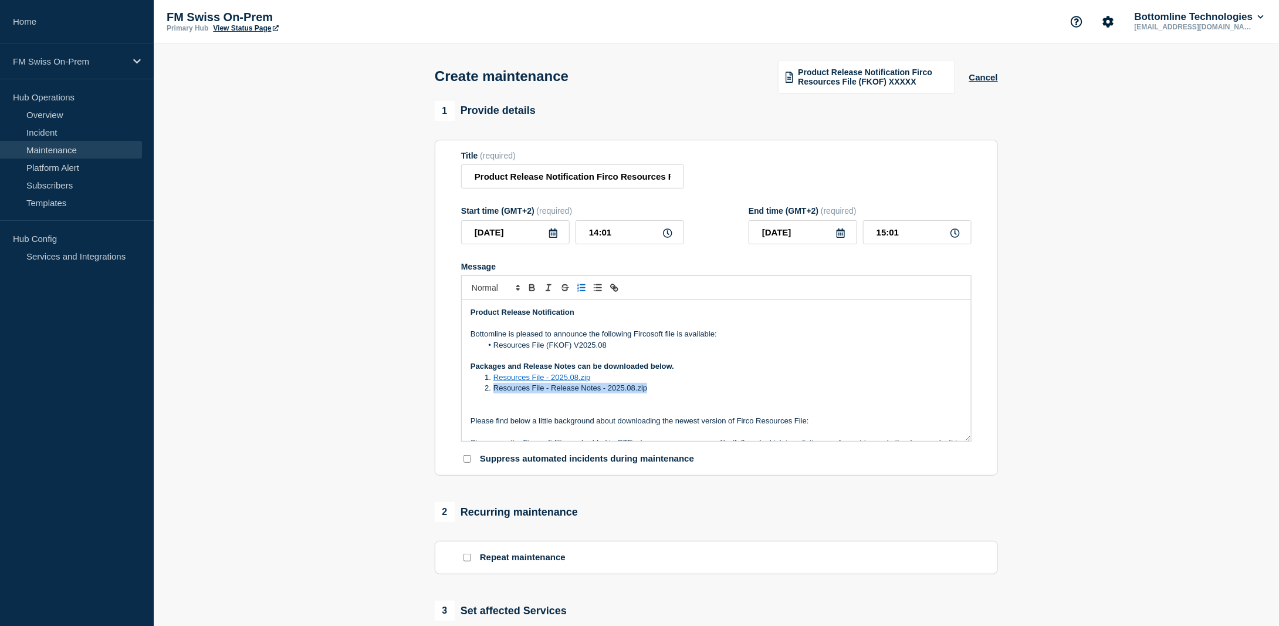
click at [495, 392] on li "Resources File - Release Notes - 2025.08.zip" at bounding box center [722, 388] width 481 height 11
click at [613, 289] on line "Toggle link" at bounding box center [614, 287] width 2 height 2
paste input "[URL][DOMAIN_NAME]"
type input "[URL][DOMAIN_NAME]"
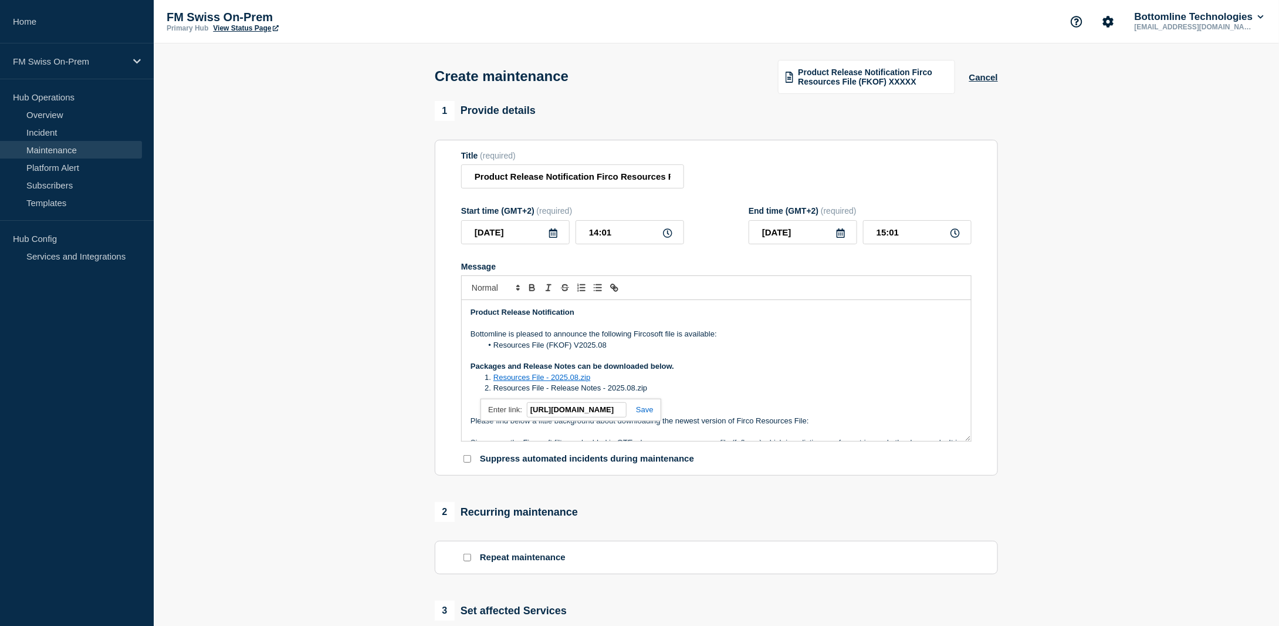
scroll to position [0, 0]
click at [642, 413] on link at bounding box center [640, 409] width 27 height 9
click at [669, 387] on li "Resources File - Release Notes - 2025.08.zip" at bounding box center [722, 388] width 481 height 11
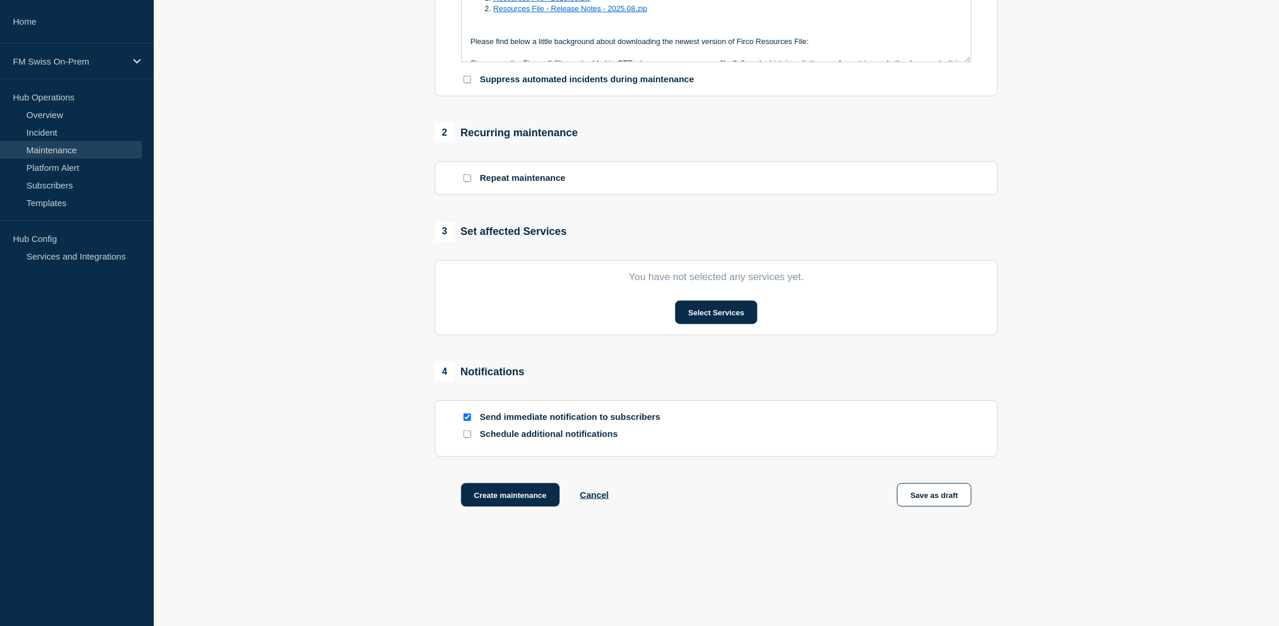
scroll to position [396, 0]
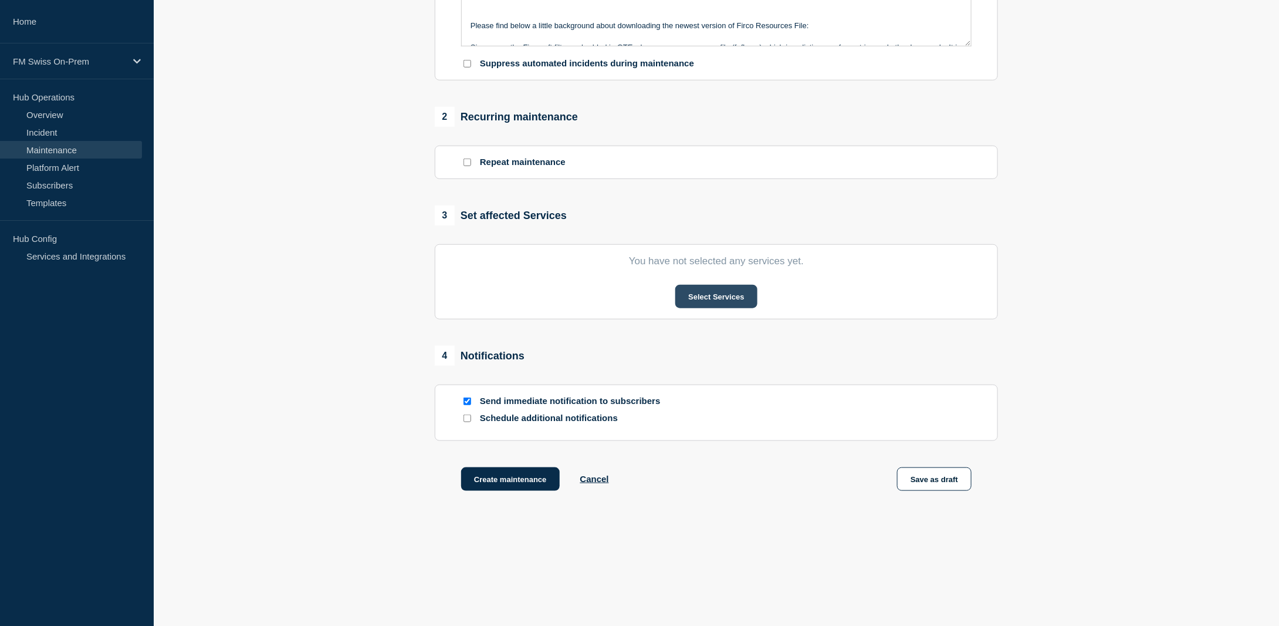
click at [736, 299] on button "Select Services" at bounding box center [716, 296] width 82 height 23
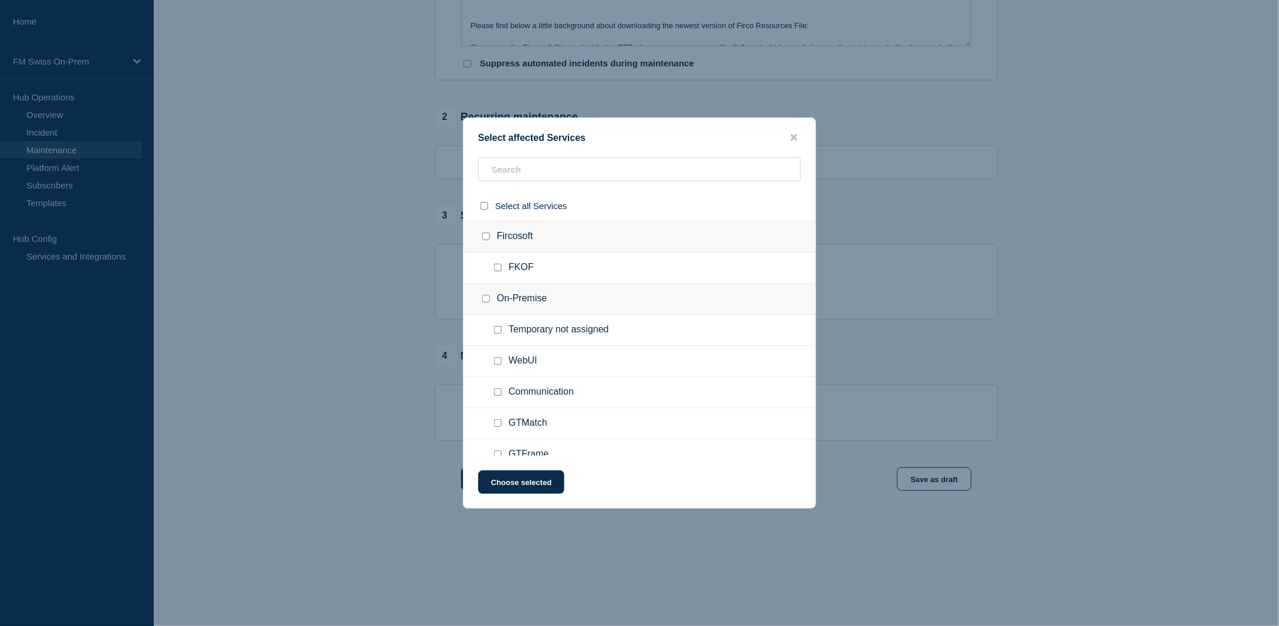
click at [496, 269] on input "FKOF checkbox" at bounding box center [498, 267] width 8 height 8
checkbox input "true"
click at [505, 479] on button "Choose selected" at bounding box center [521, 481] width 86 height 23
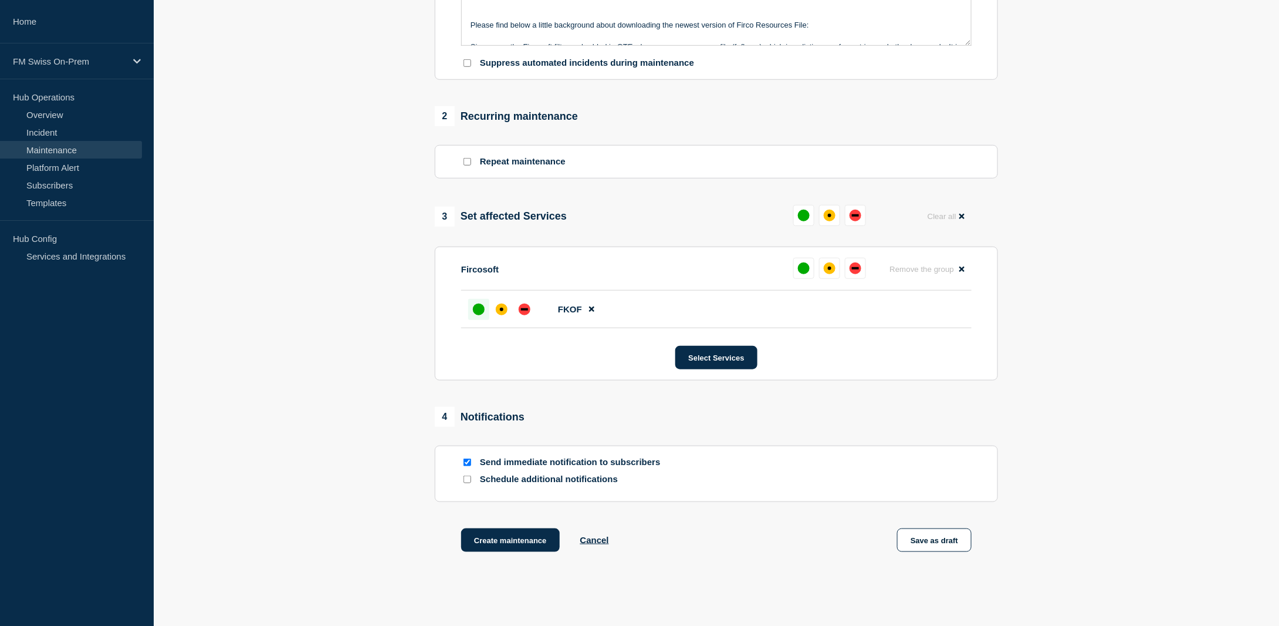
click at [479, 307] on div "up" at bounding box center [479, 309] width 12 height 12
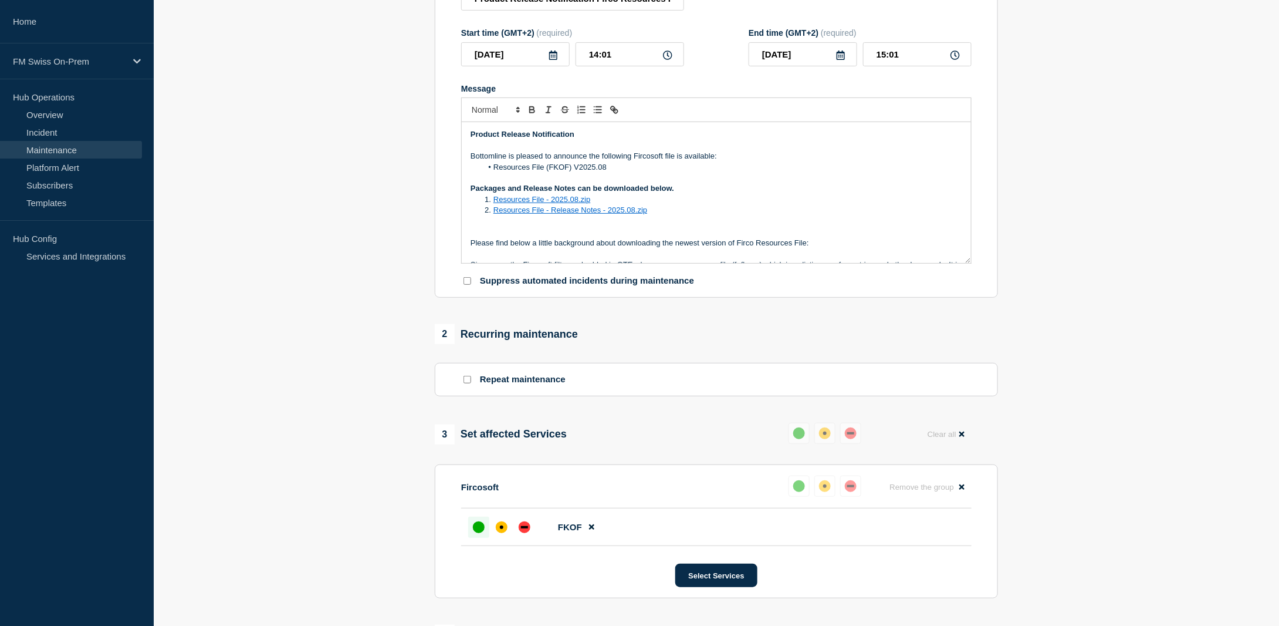
scroll to position [0, 0]
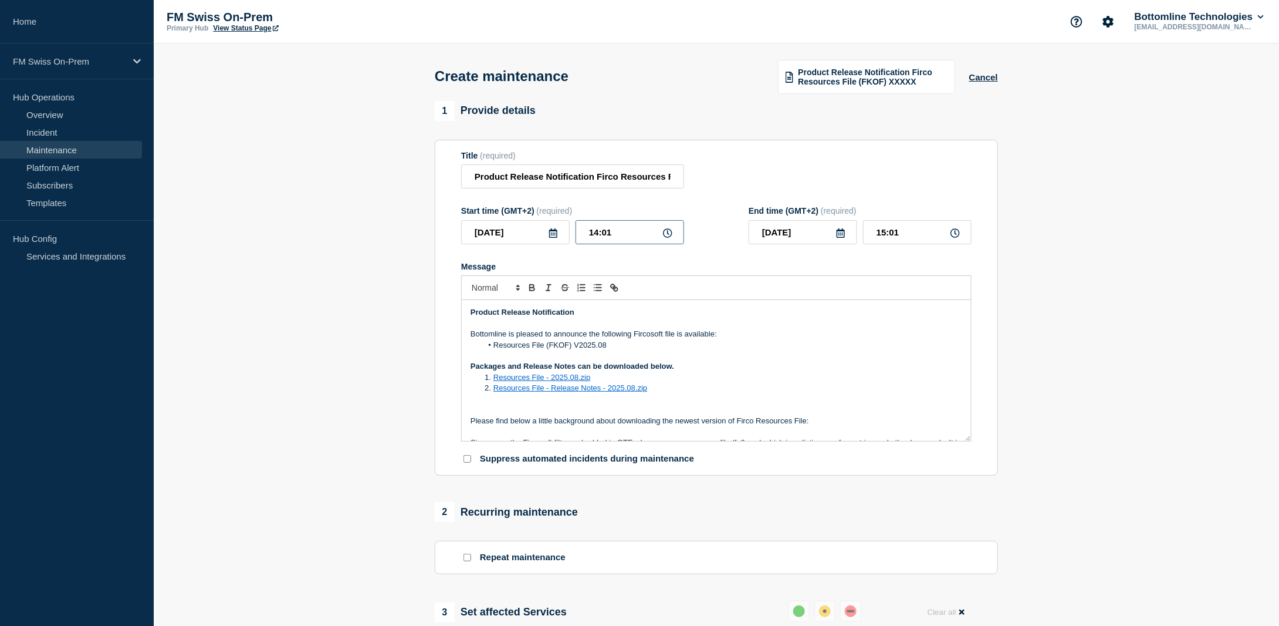
click at [624, 229] on input "14:01" at bounding box center [630, 232] width 109 height 24
type input "14:05"
click at [907, 235] on input "15:05" at bounding box center [917, 232] width 109 height 24
click at [880, 232] on input "15:07" at bounding box center [917, 232] width 109 height 24
type input "14:07"
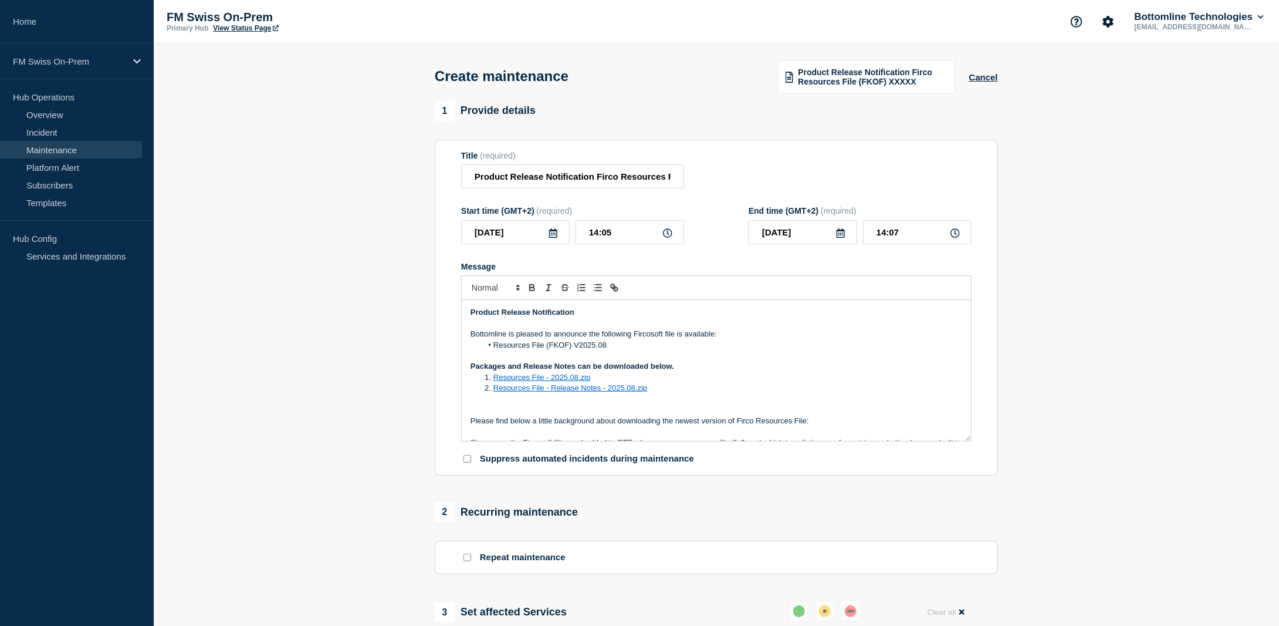
click at [1080, 251] on section "1 Provide details Title (required) Product Release Notification Firco Resources…" at bounding box center [716, 539] width 1125 height 876
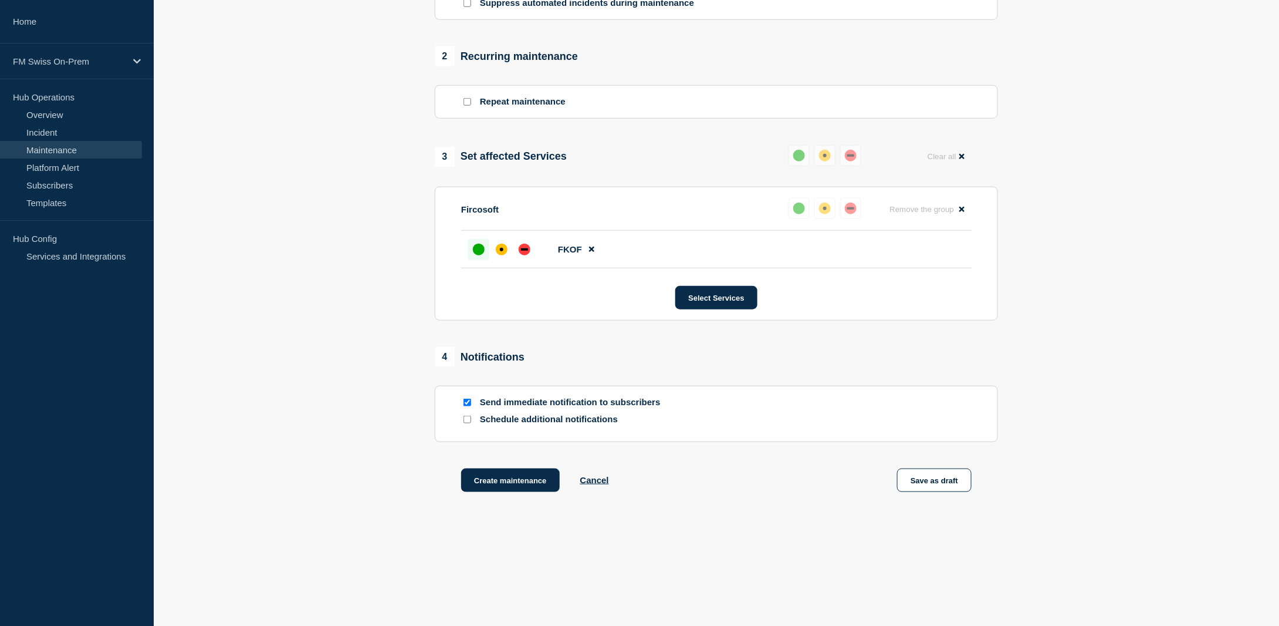
scroll to position [458, 0]
click at [508, 475] on button "Create maintenance" at bounding box center [510, 478] width 99 height 23
